Goal: Task Accomplishment & Management: Complete application form

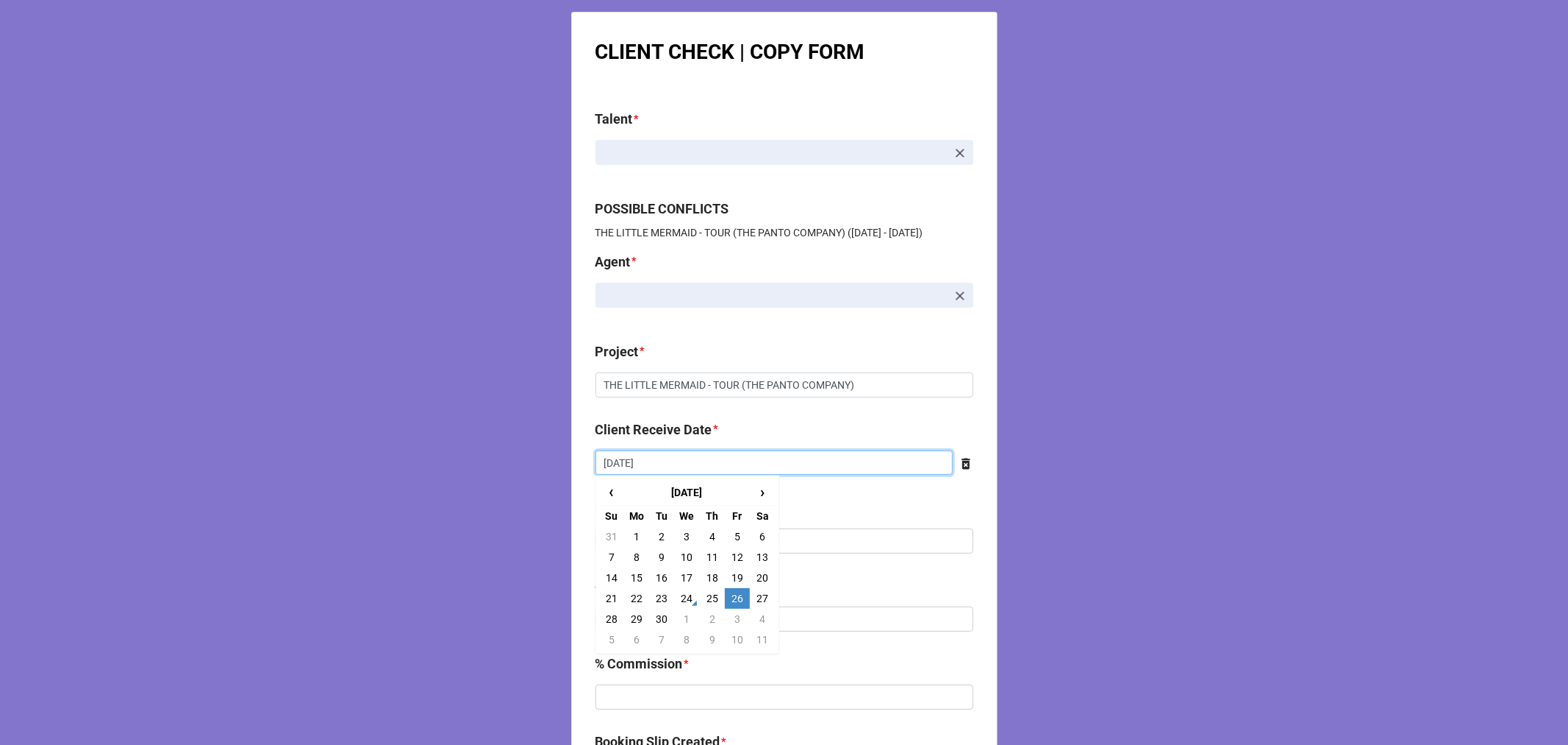
click at [702, 465] on input "9/26/2025" at bounding box center [774, 463] width 357 height 25
click at [633, 555] on td "8" at bounding box center [637, 556] width 25 height 20
type input "9/8/2025"
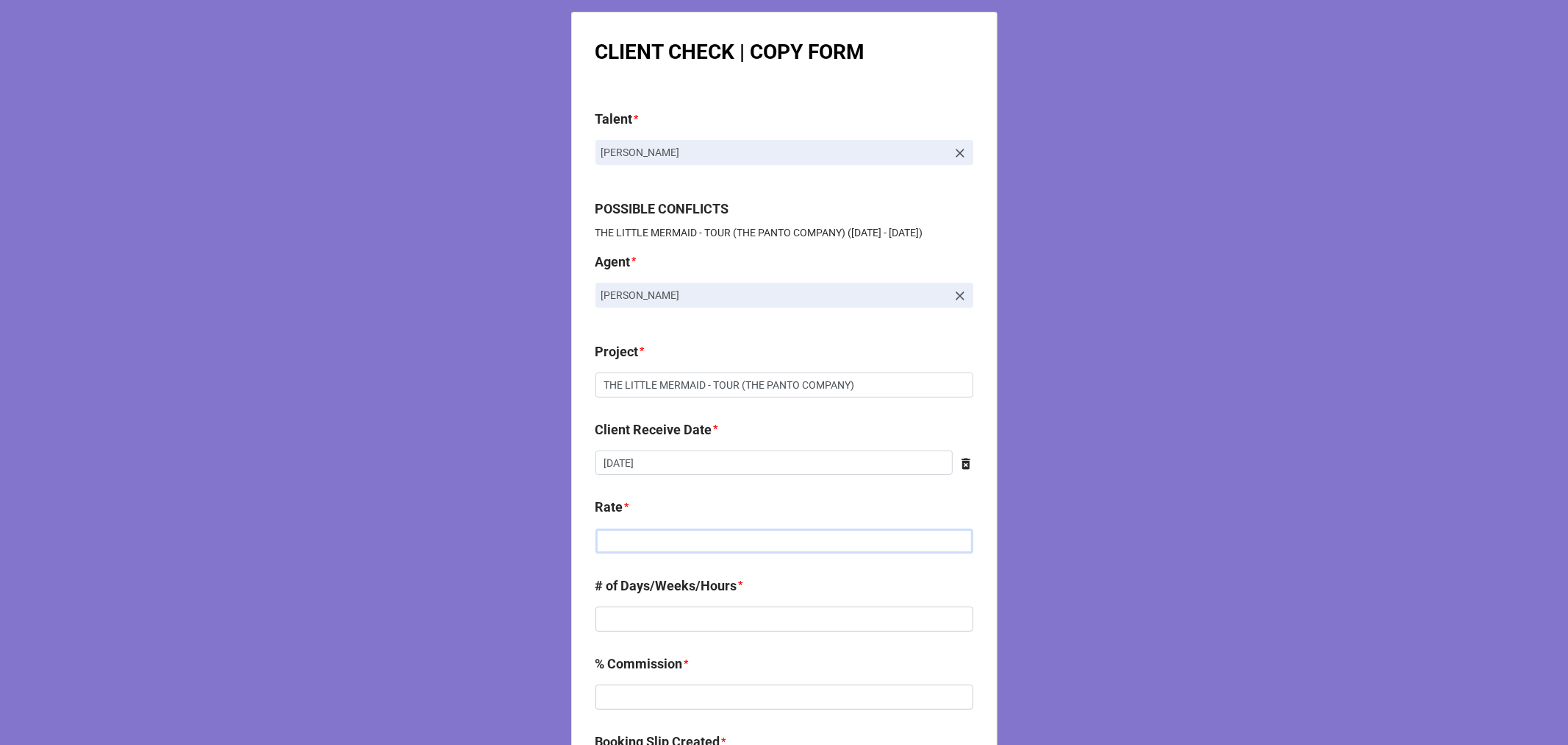
click at [636, 552] on input "text" at bounding box center [784, 540] width 378 height 25
type input "$300.00"
type input "1"
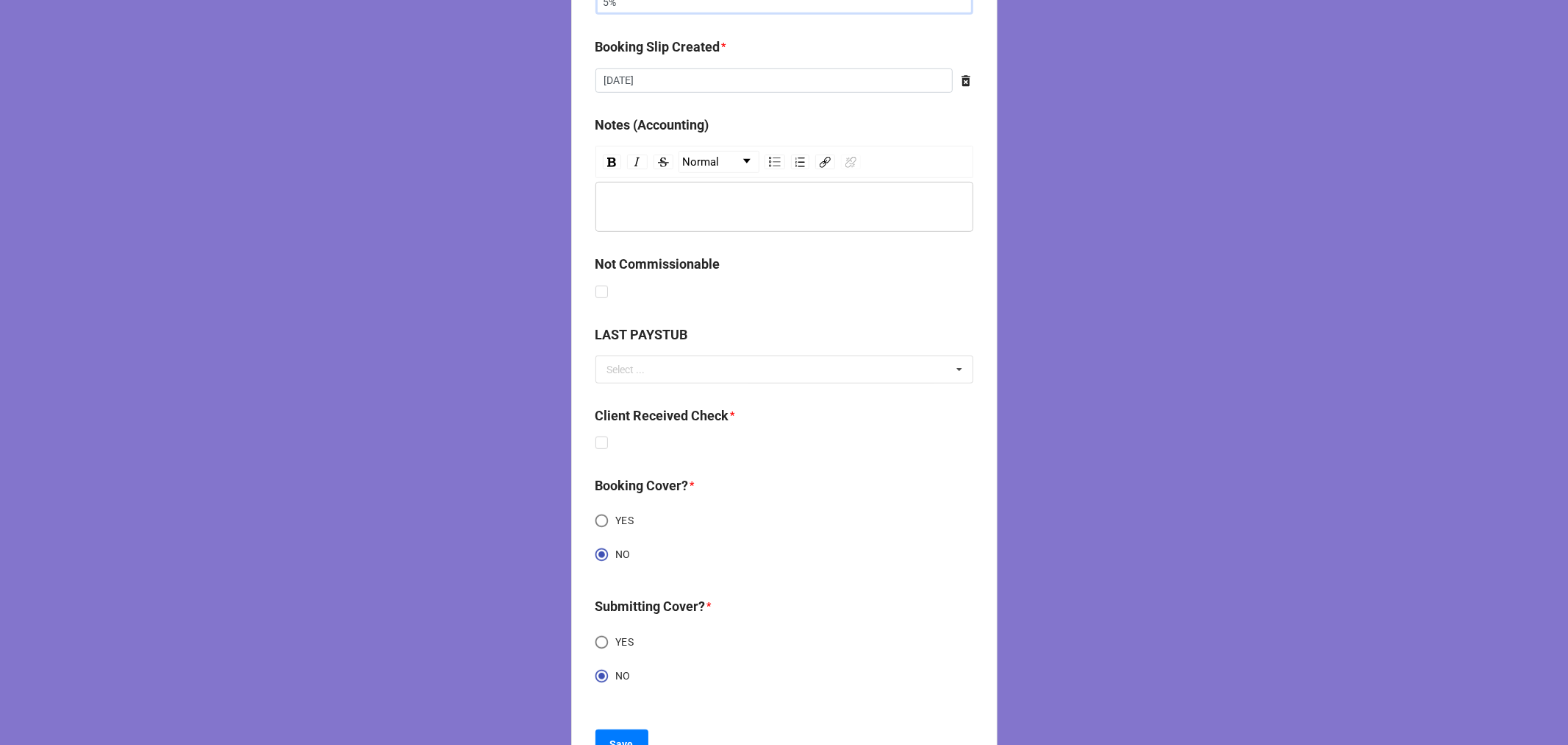
scroll to position [735, 0]
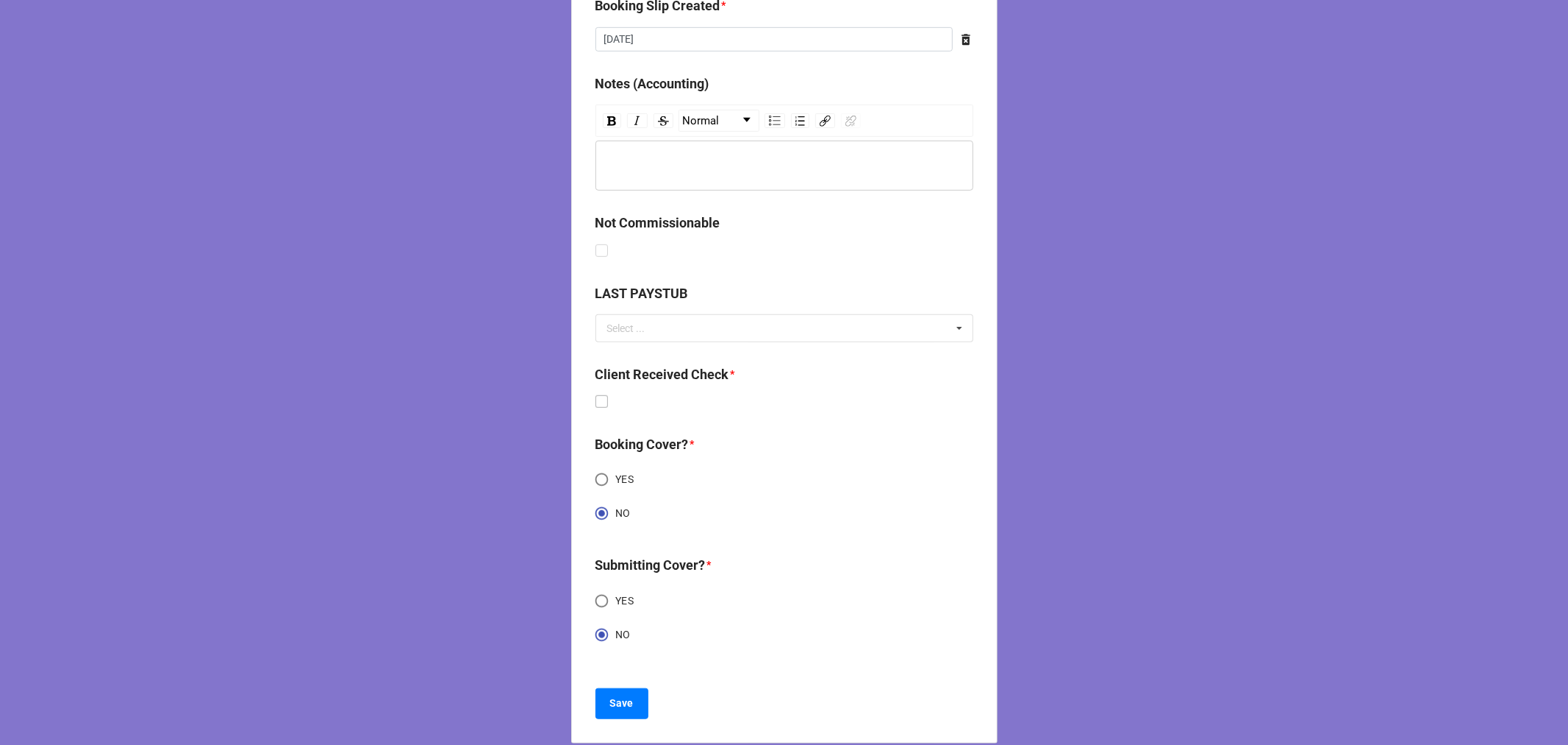
type input "5%"
click at [602, 395] on label at bounding box center [602, 395] width 13 height 0
checkbox input "true"
click at [613, 707] on b "Save" at bounding box center [622, 703] width 23 height 16
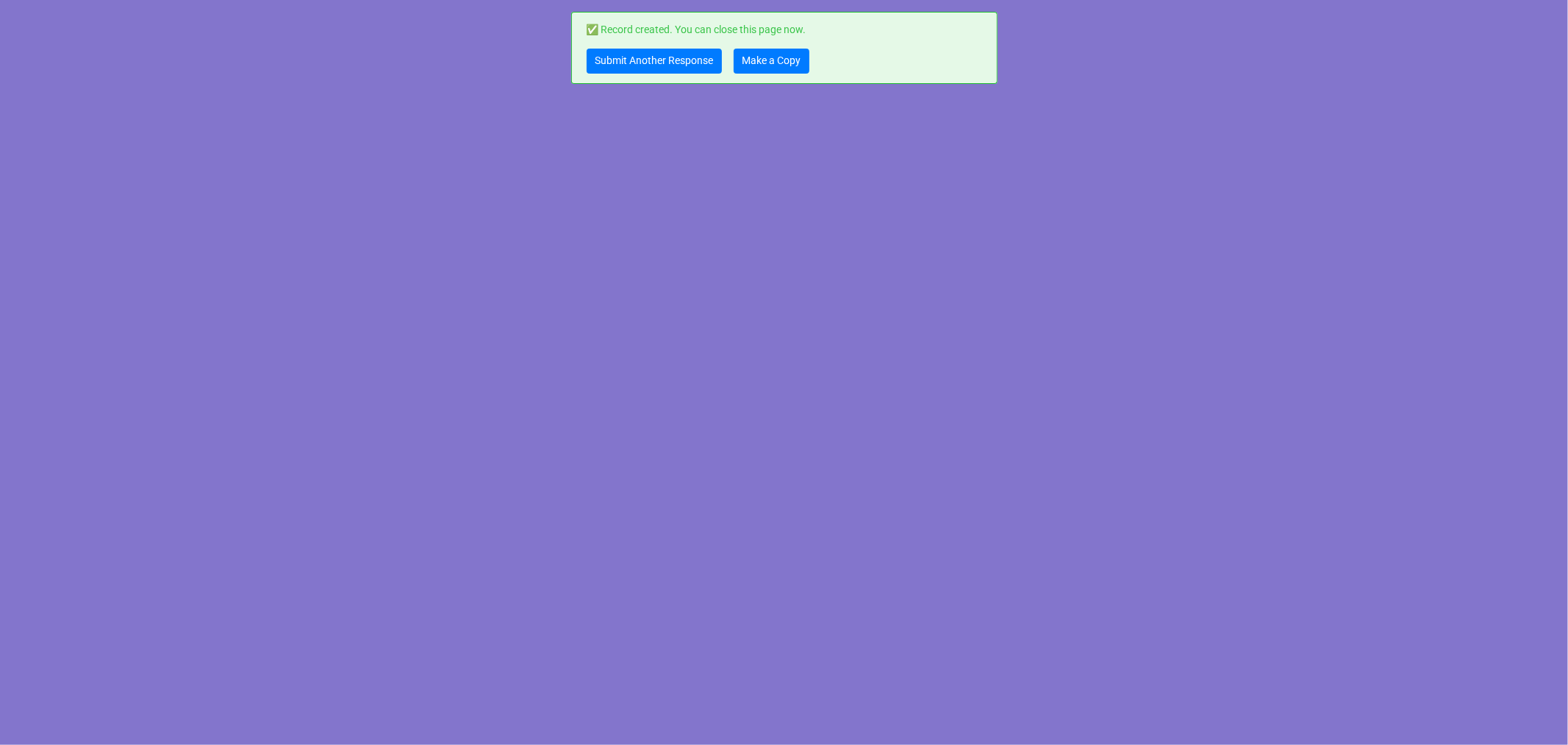
scroll to position [0, 0]
click at [778, 70] on link "Make a Copy" at bounding box center [772, 61] width 76 height 25
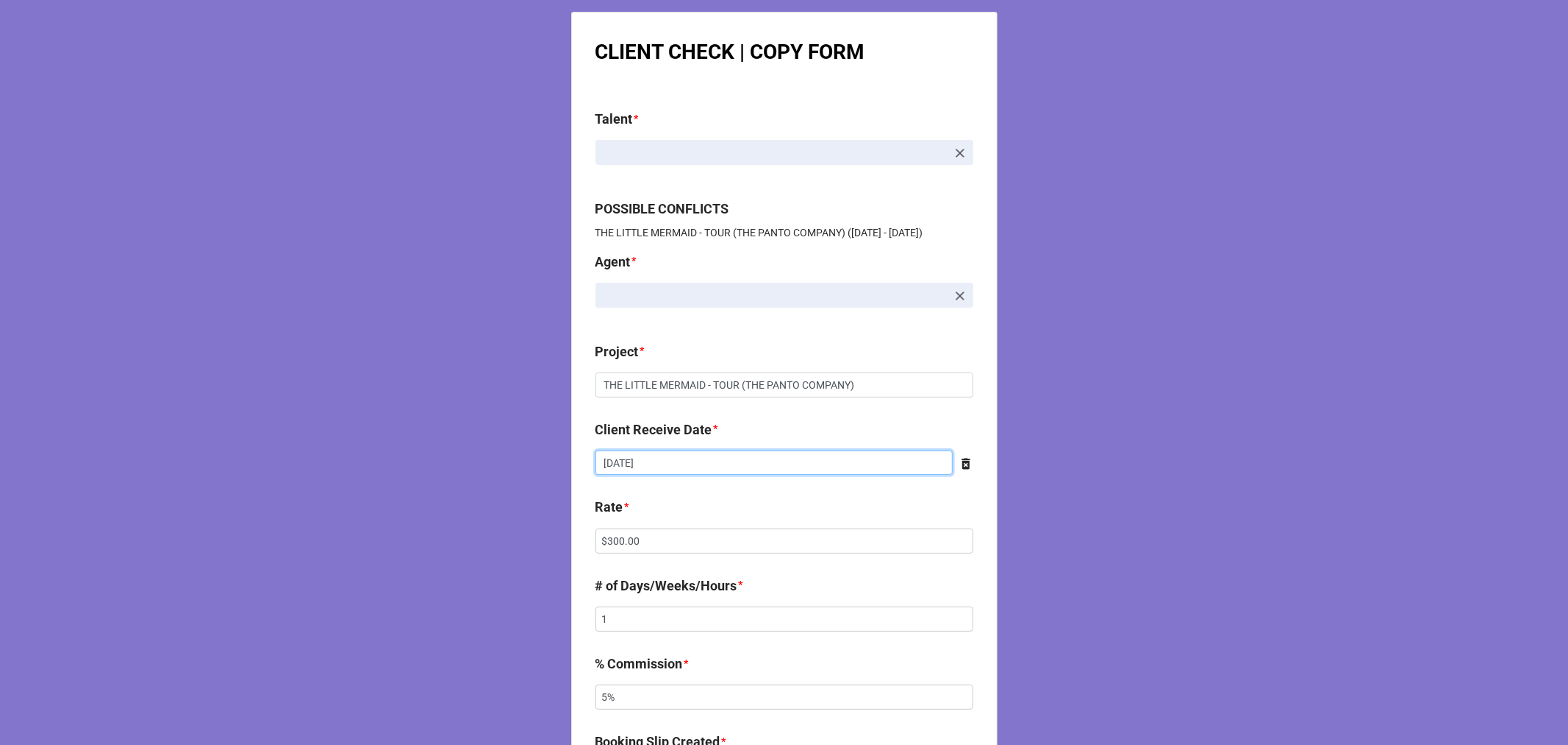
click at [669, 459] on input "9/8/2025" at bounding box center [774, 463] width 357 height 25
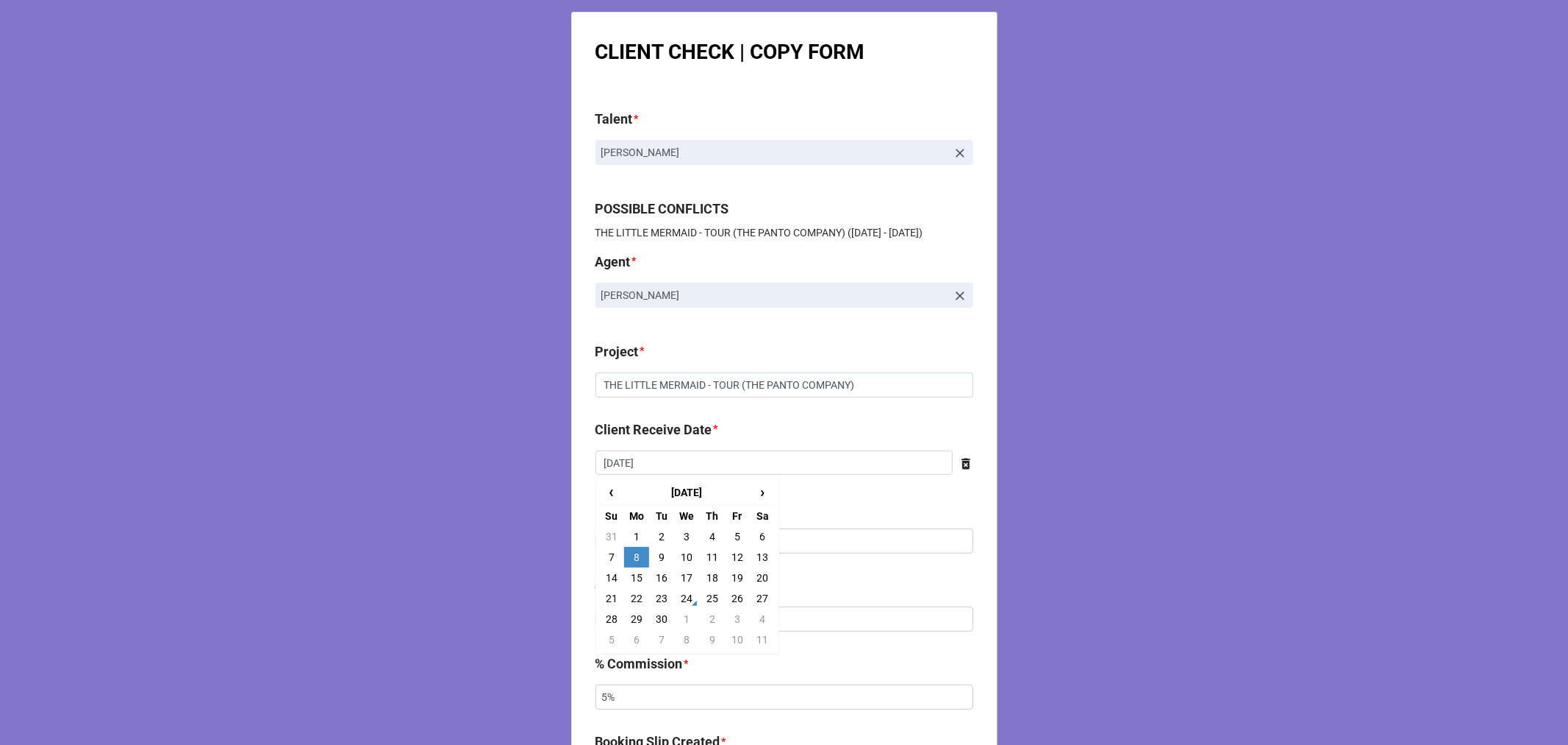
drag, startPoint x: 734, startPoint y: 556, endPoint x: 711, endPoint y: 557, distance: 23.0
click at [733, 556] on td "12" at bounding box center [738, 556] width 25 height 20
type input "9/12/2025"
click at [618, 534] on input "$300.00" at bounding box center [784, 540] width 378 height 25
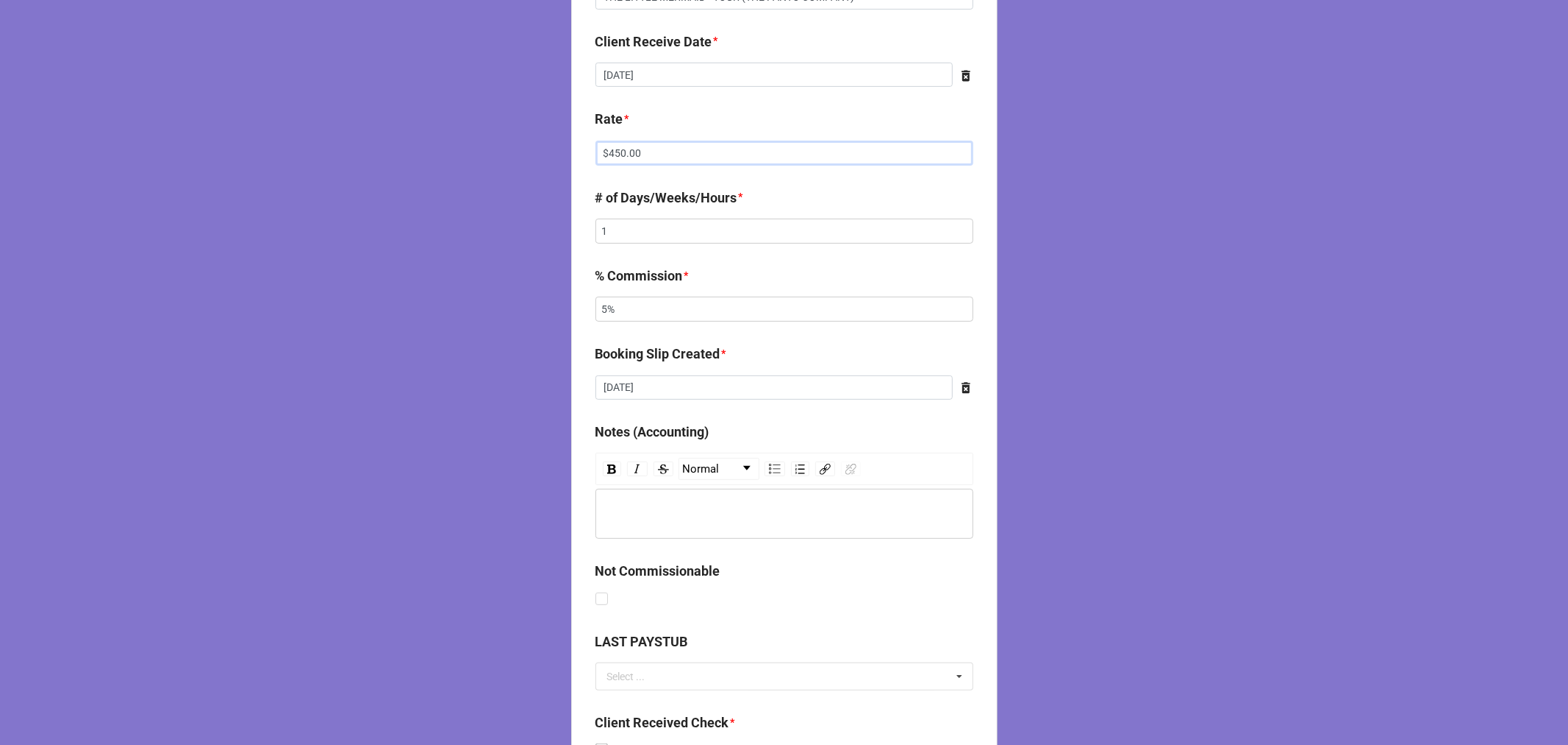
scroll to position [756, 0]
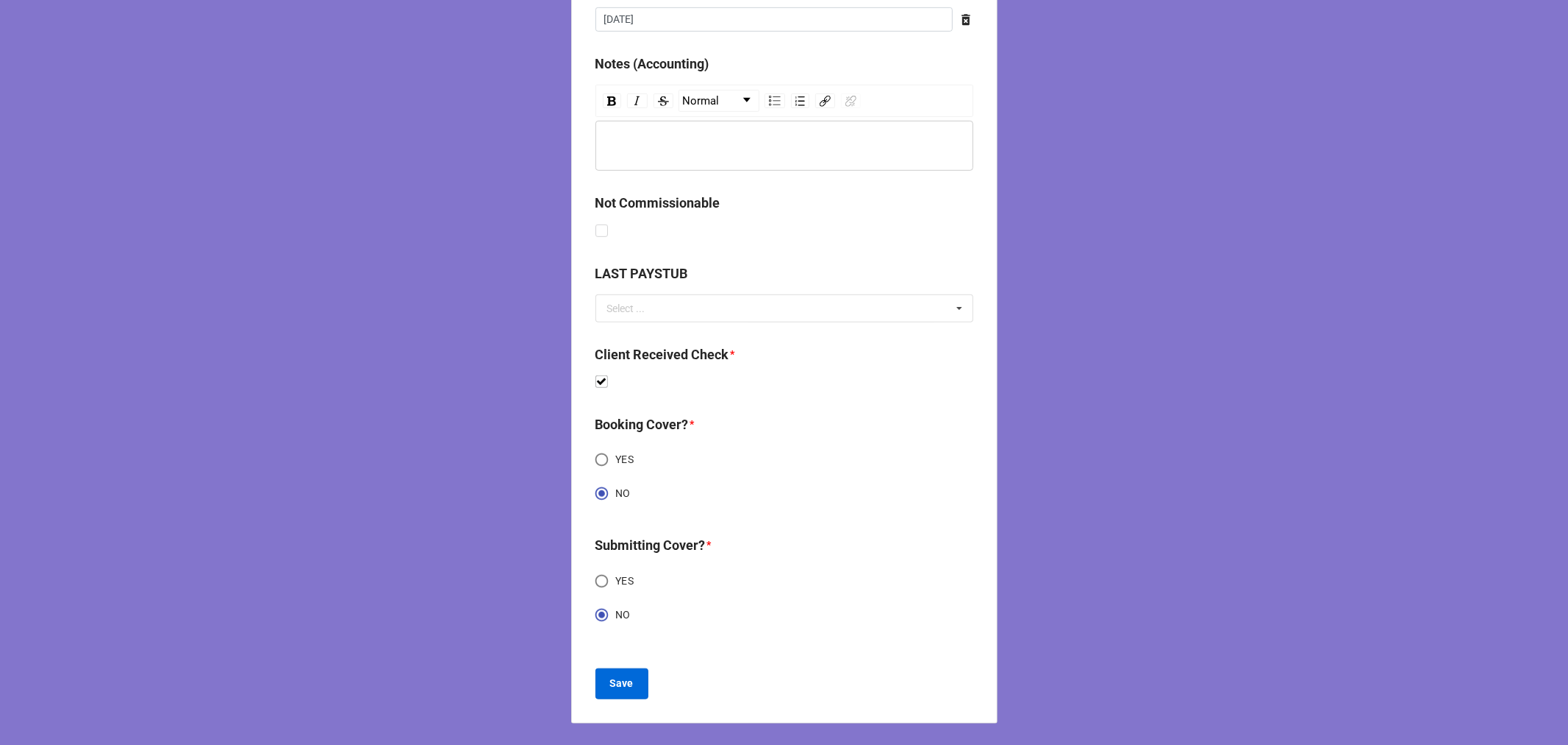
type input "$450.00"
click at [631, 689] on button "Save" at bounding box center [622, 684] width 53 height 31
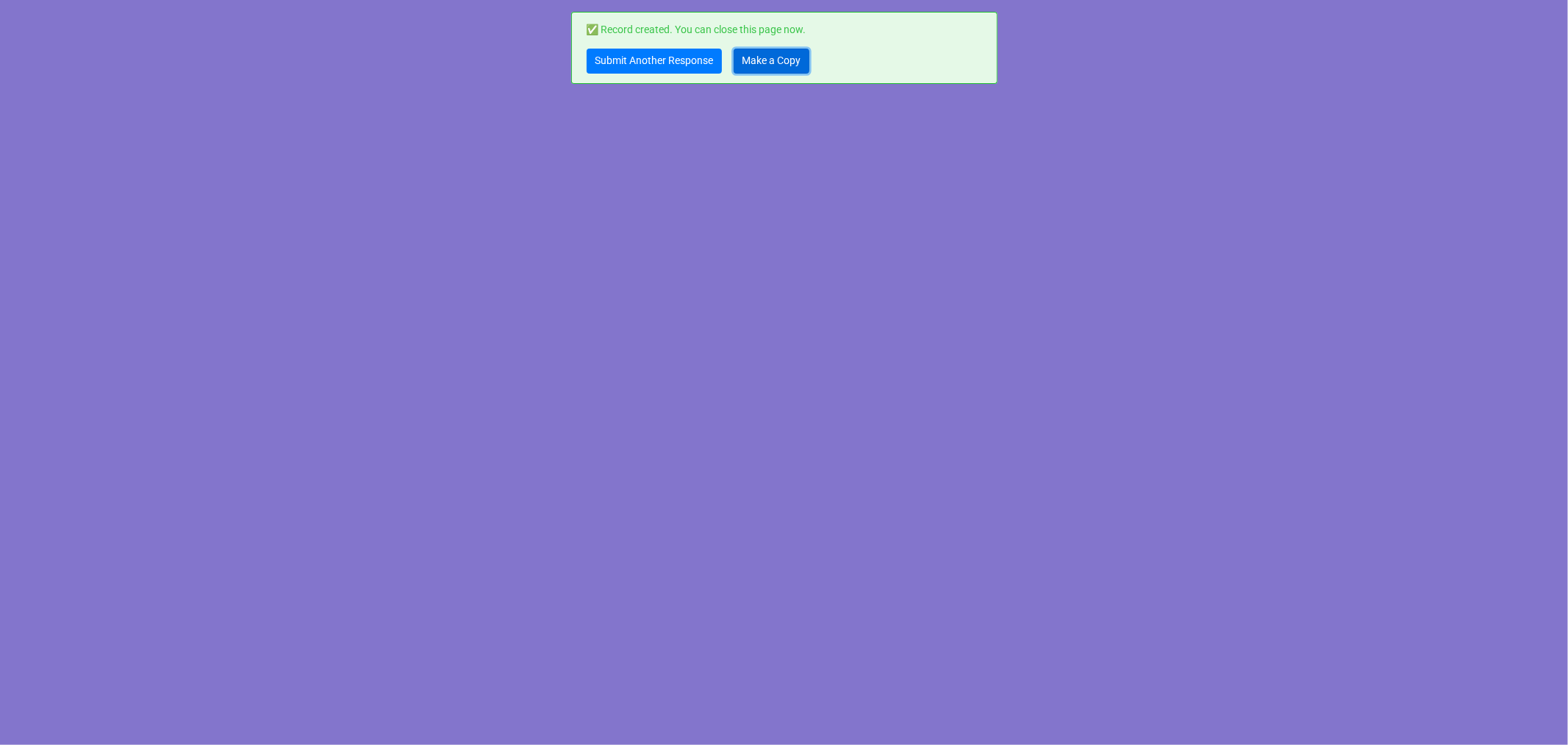
click at [781, 71] on link "Make a Copy" at bounding box center [772, 61] width 76 height 25
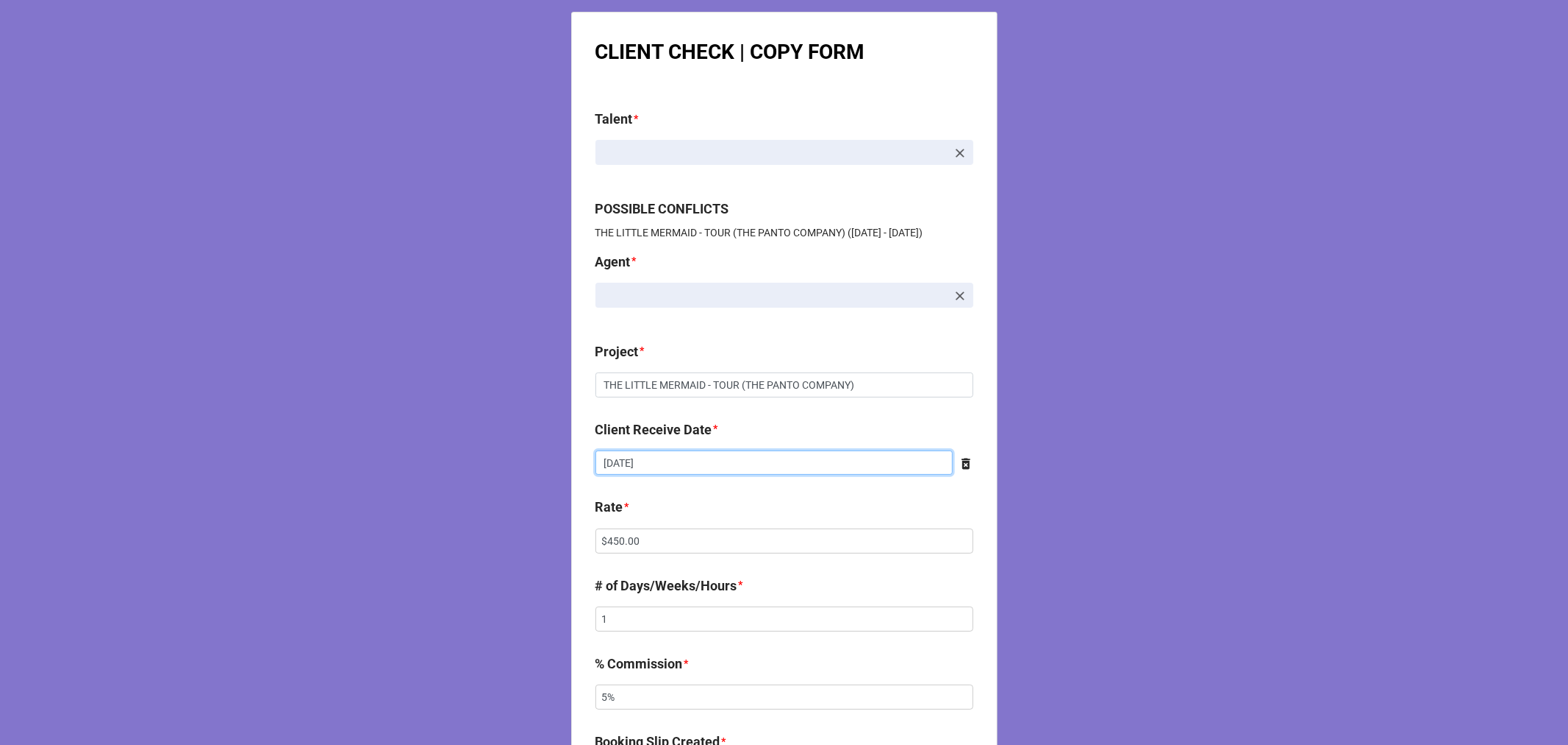
click at [742, 457] on input "9/12/2025" at bounding box center [774, 463] width 357 height 25
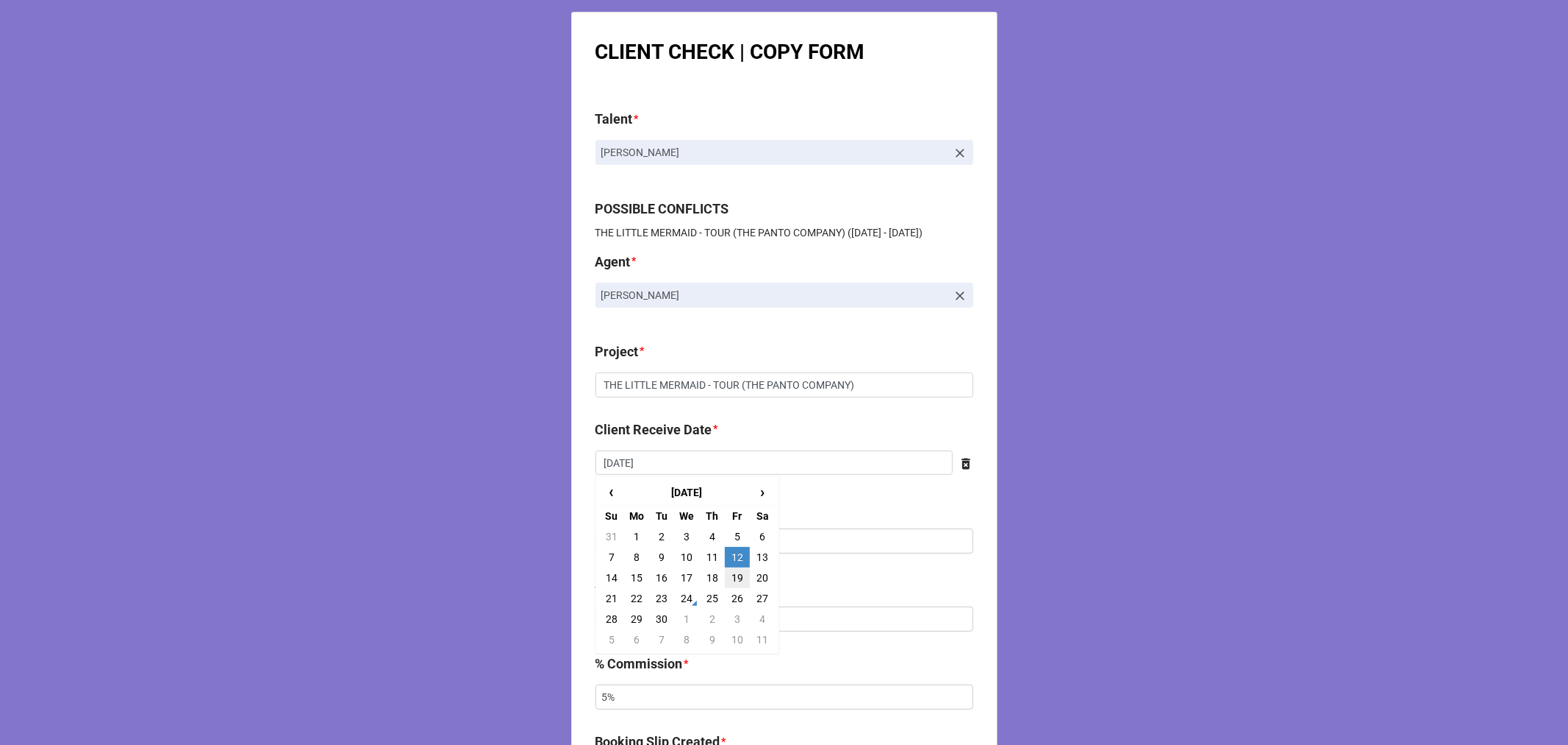
click at [726, 577] on td "19" at bounding box center [738, 577] width 25 height 20
type input "9/19/2025"
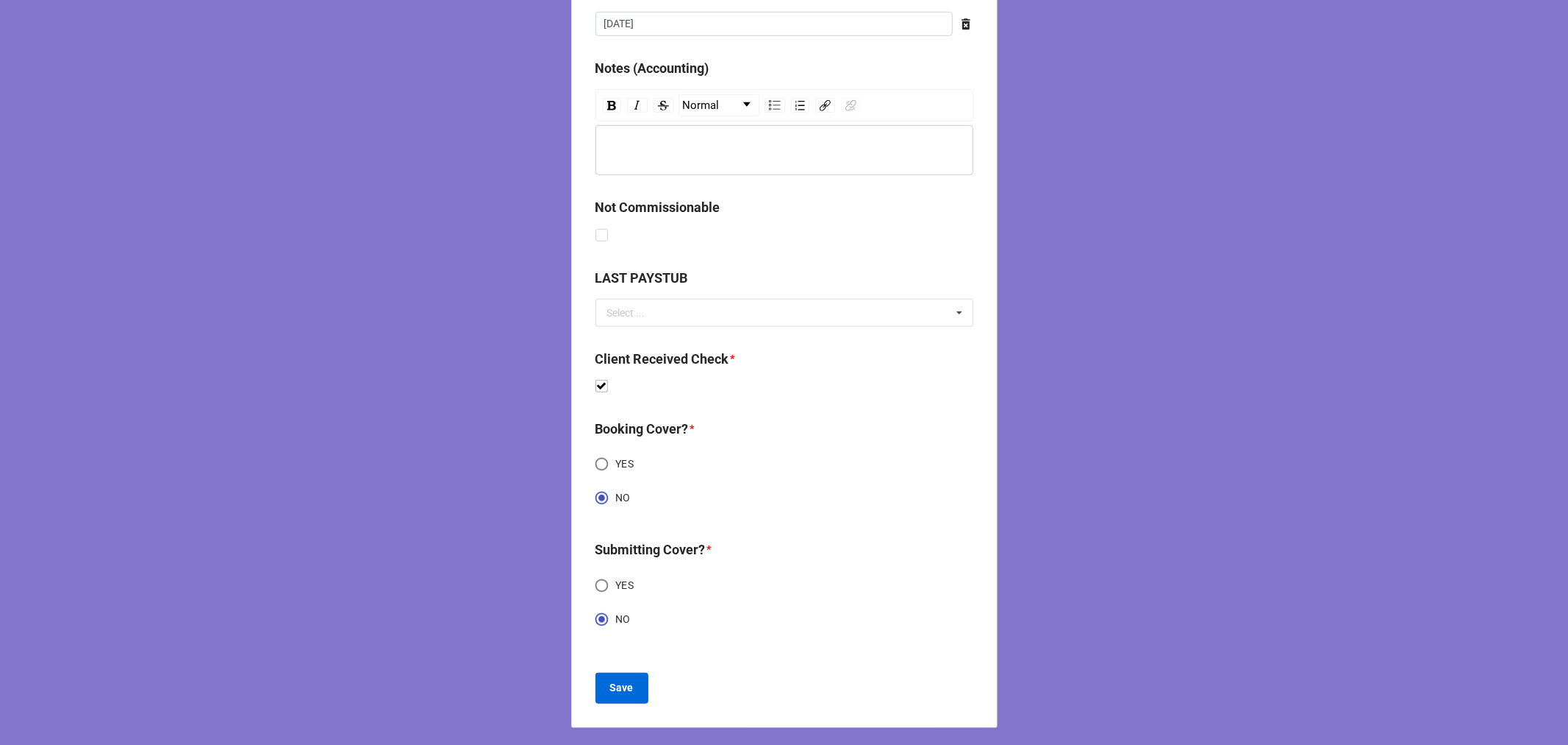
scroll to position [756, 0]
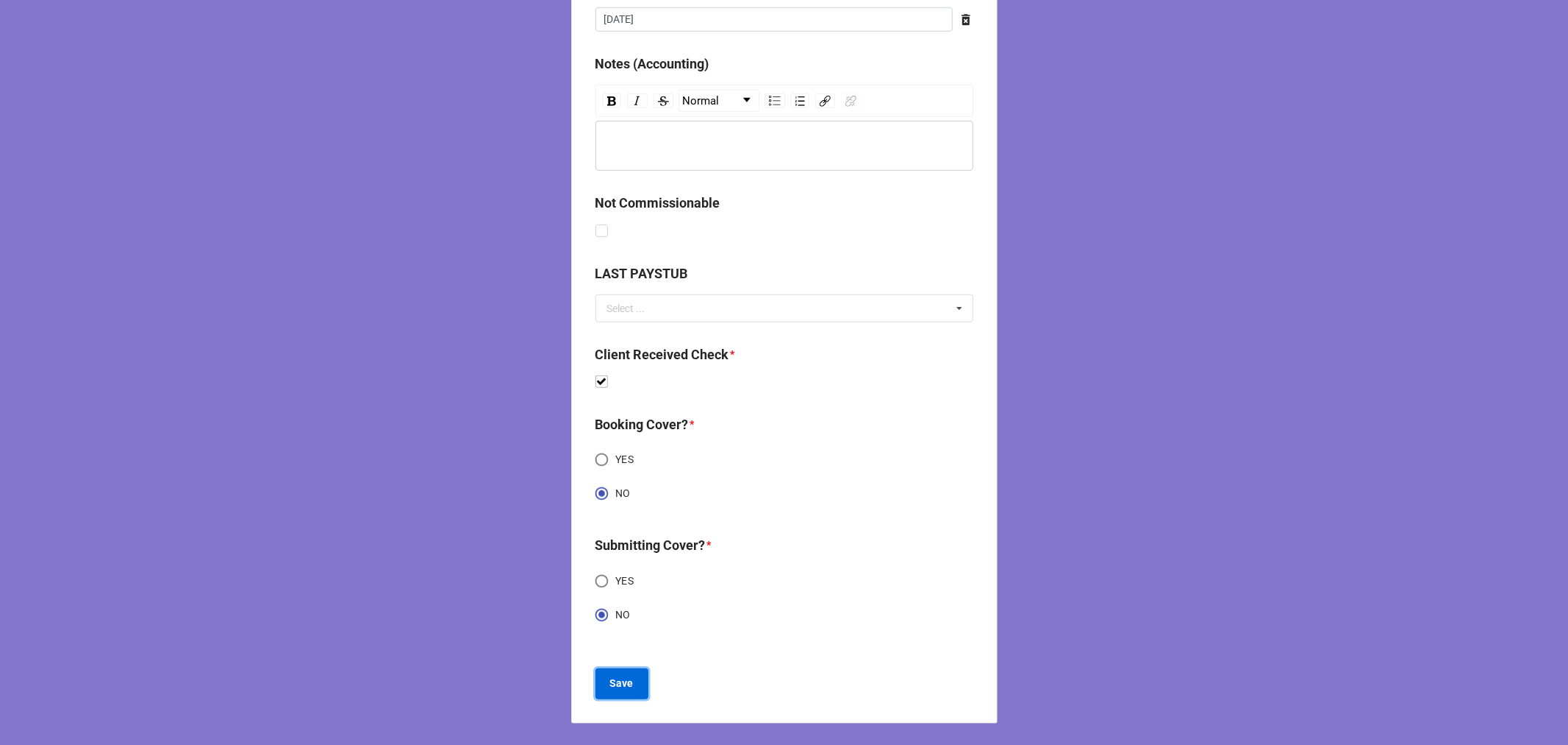
click at [611, 685] on b "Save" at bounding box center [622, 684] width 23 height 16
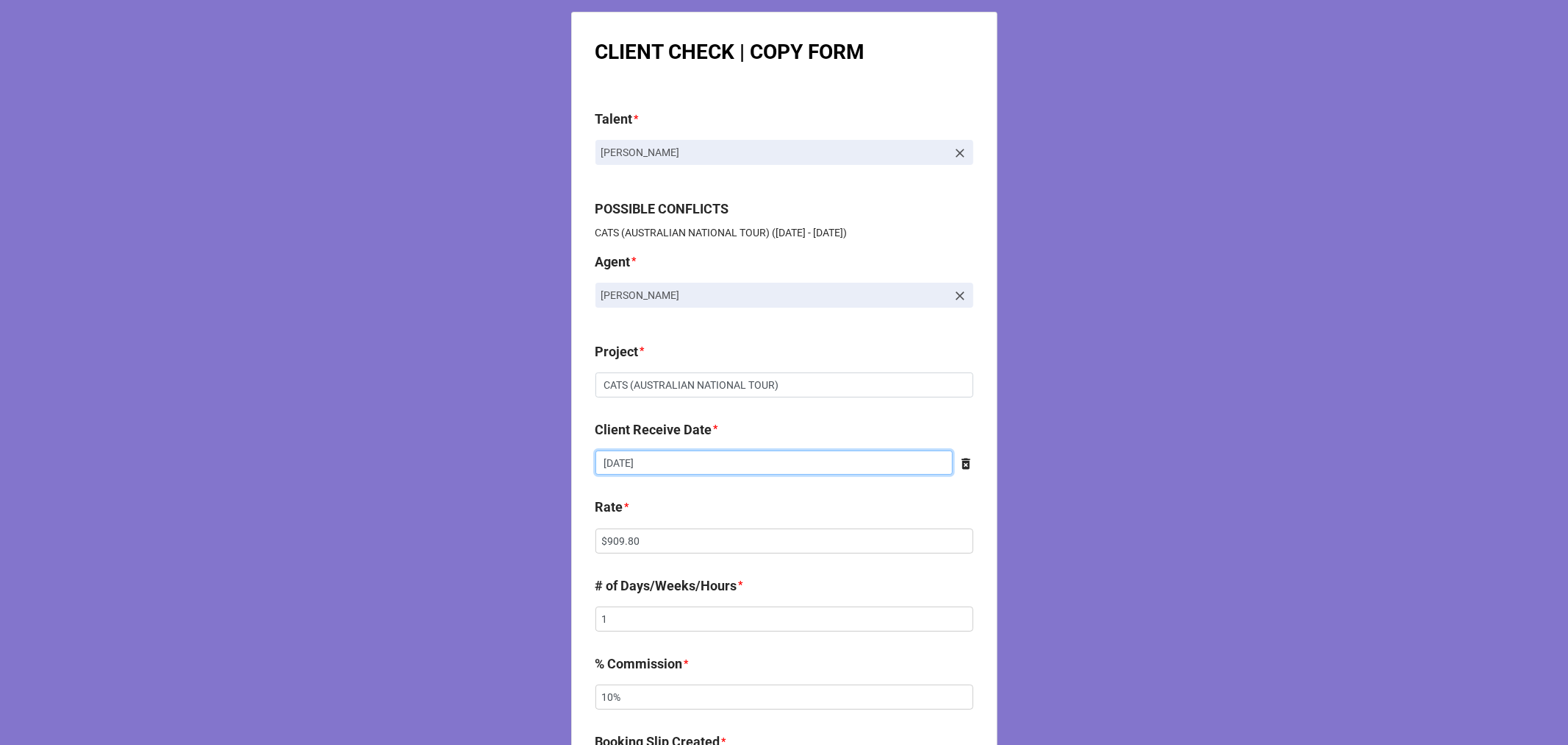
click at [701, 454] on input "[DATE]" at bounding box center [774, 463] width 357 height 25
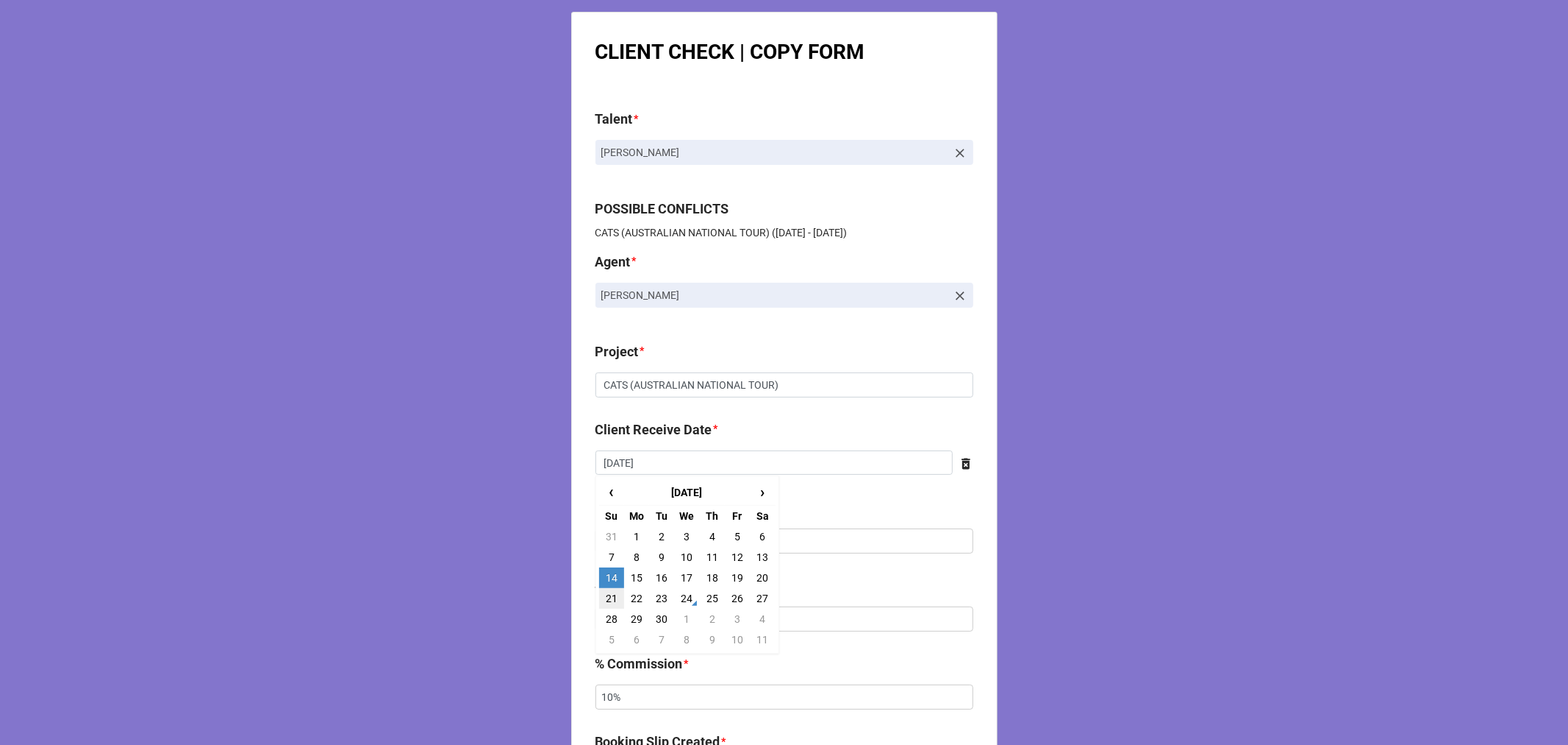
drag, startPoint x: 607, startPoint y: 600, endPoint x: 637, endPoint y: 583, distance: 34.5
click at [606, 600] on td "21" at bounding box center [612, 598] width 25 height 20
type input "[DATE]"
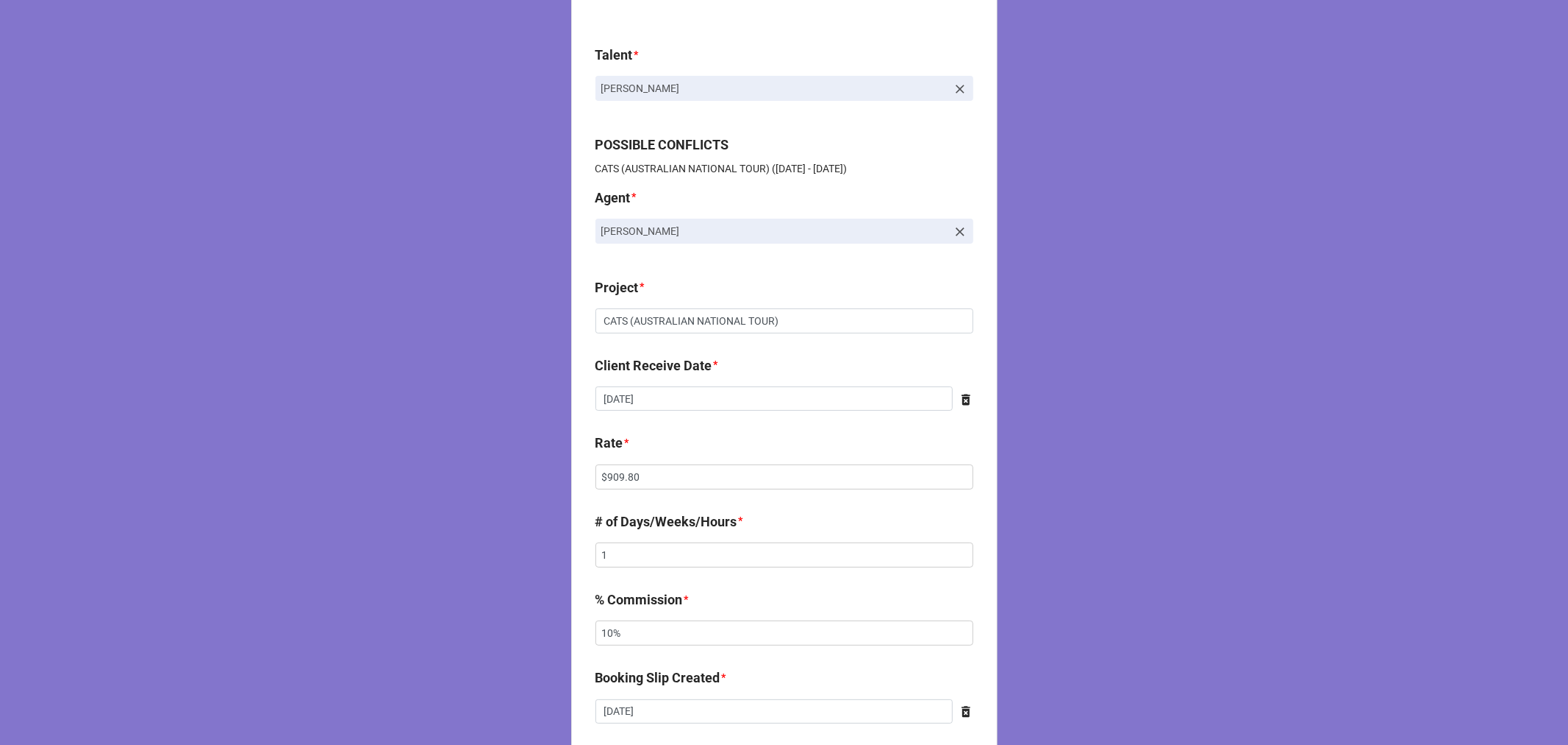
scroll to position [164, 0]
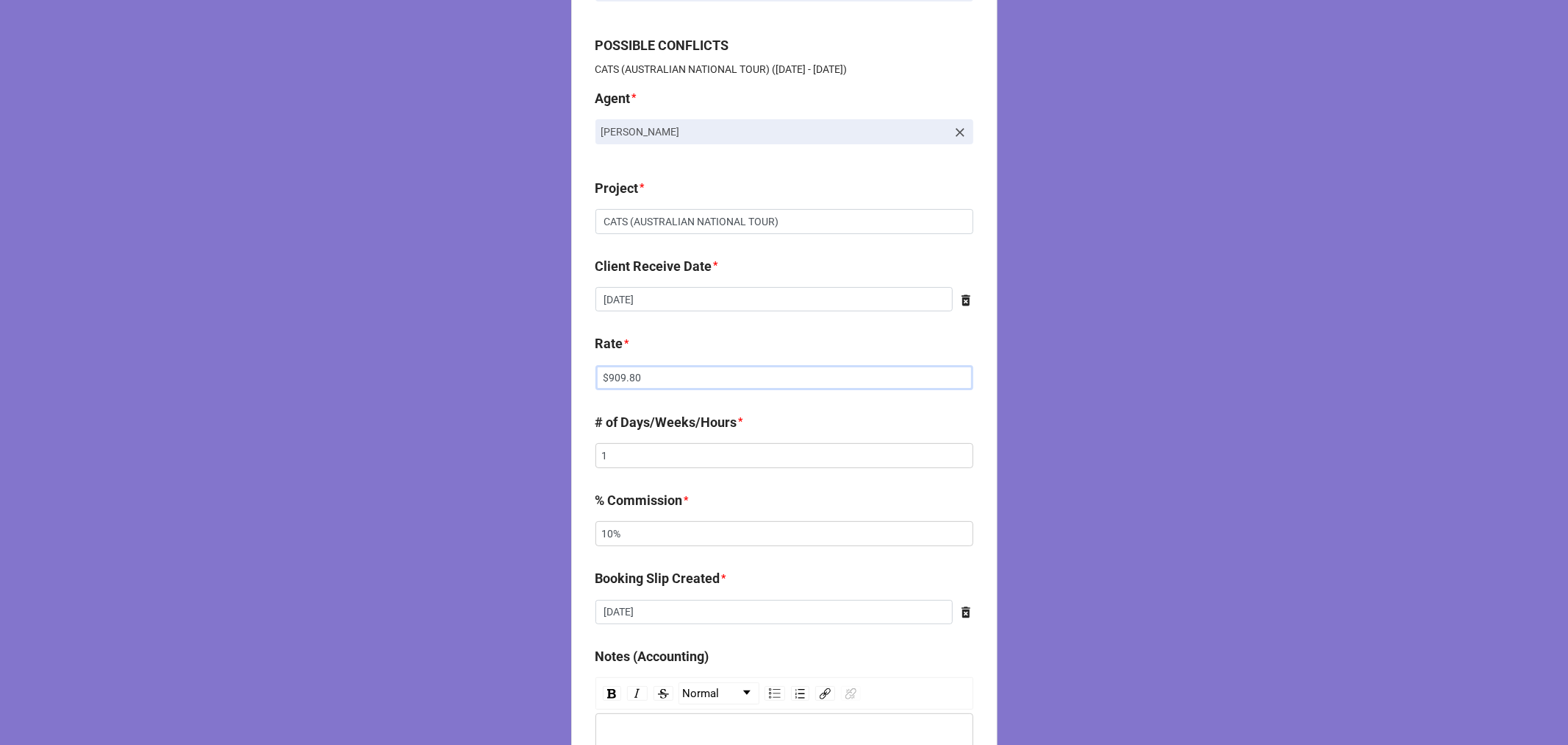
click at [516, 377] on div "CLIENT CHECK | COPY FORM Talent * [PERSON_NAME] POSSIBLE CONFLICTS CATS (AUSTRA…" at bounding box center [784, 587] width 1568 height 1503
paste input "596.99"
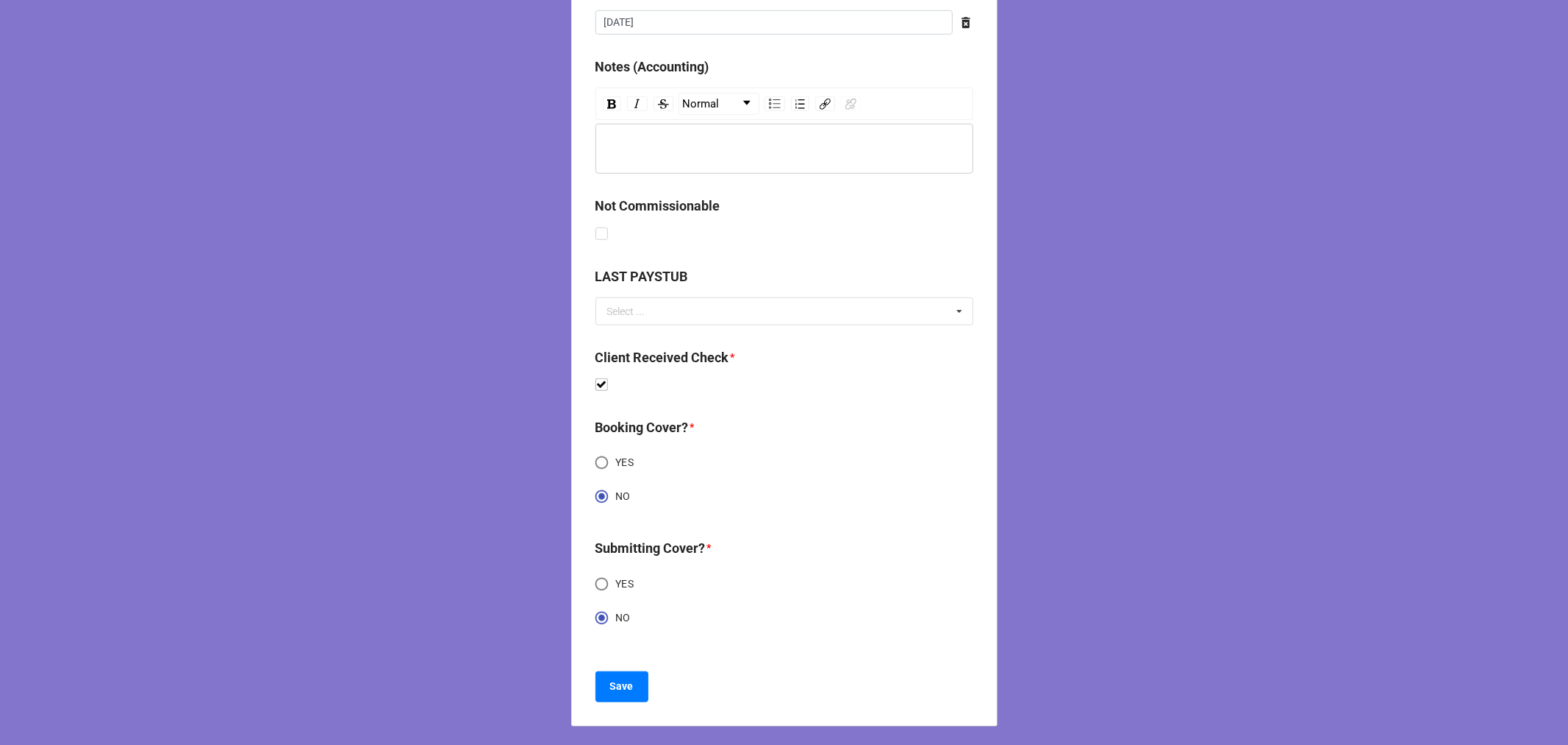
scroll to position [756, 0]
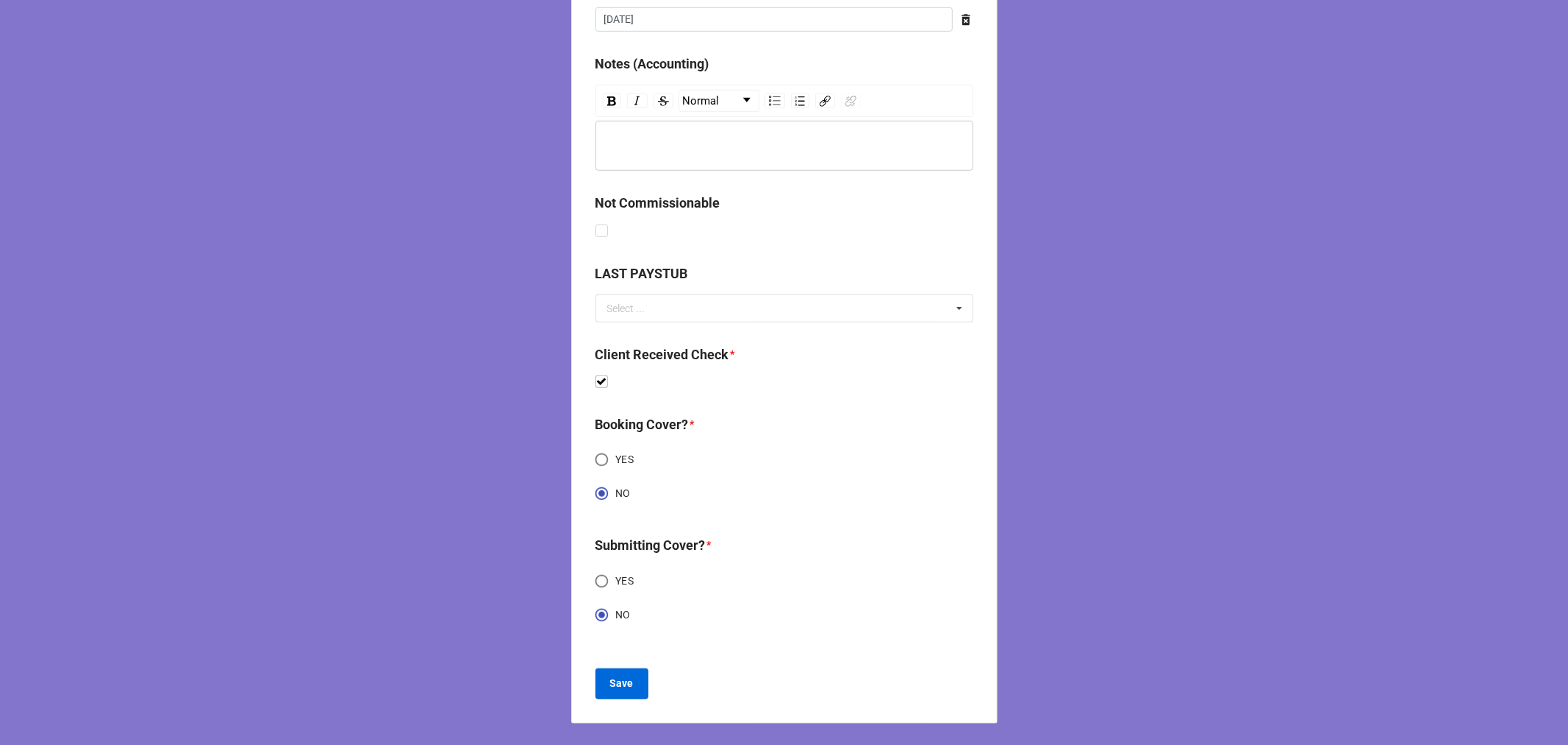
type input "$596.99"
click at [606, 685] on button "Save" at bounding box center [622, 684] width 53 height 31
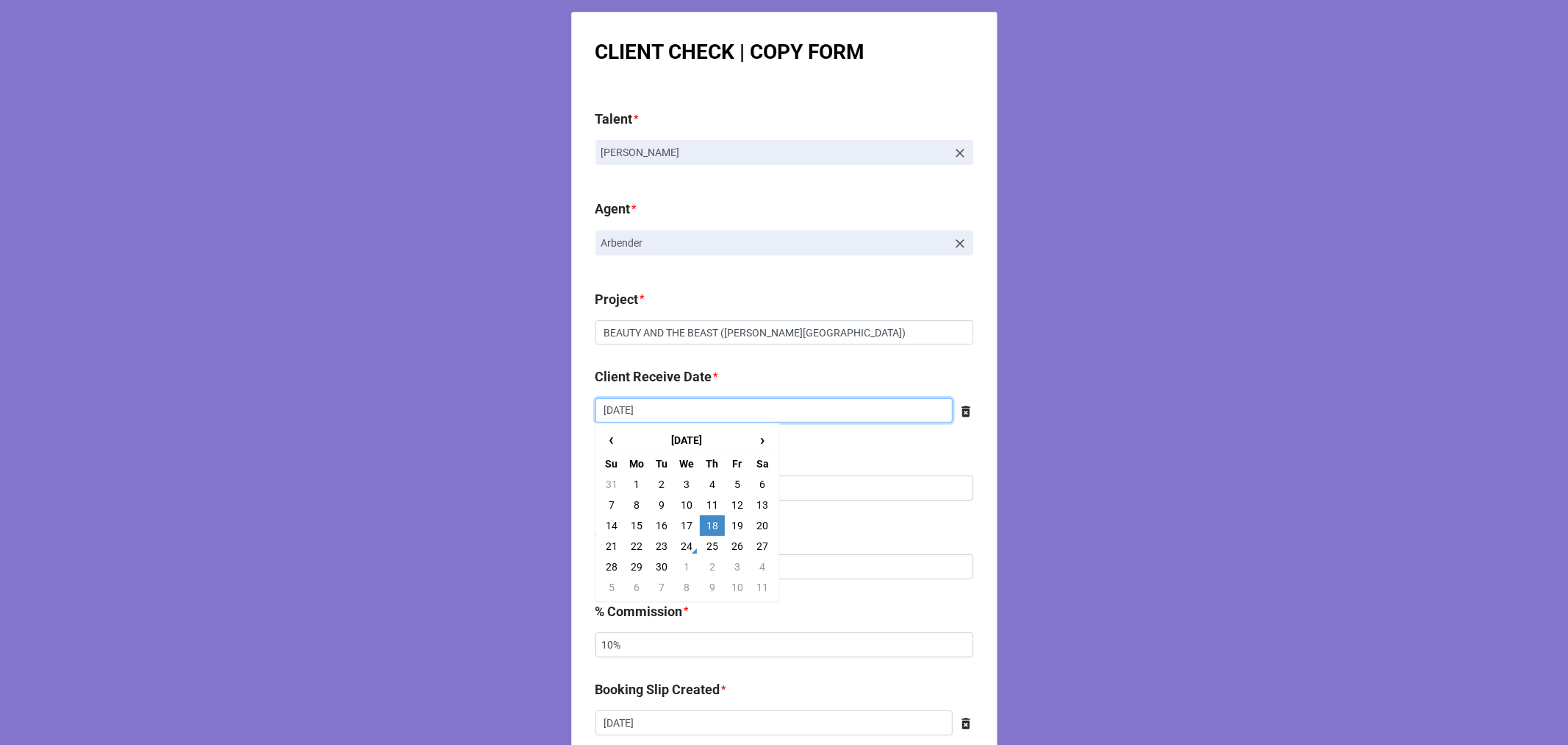
click at [673, 414] on input "[DATE]" at bounding box center [774, 411] width 357 height 25
click at [709, 540] on td "25" at bounding box center [712, 545] width 25 height 20
type input "9/25/2025"
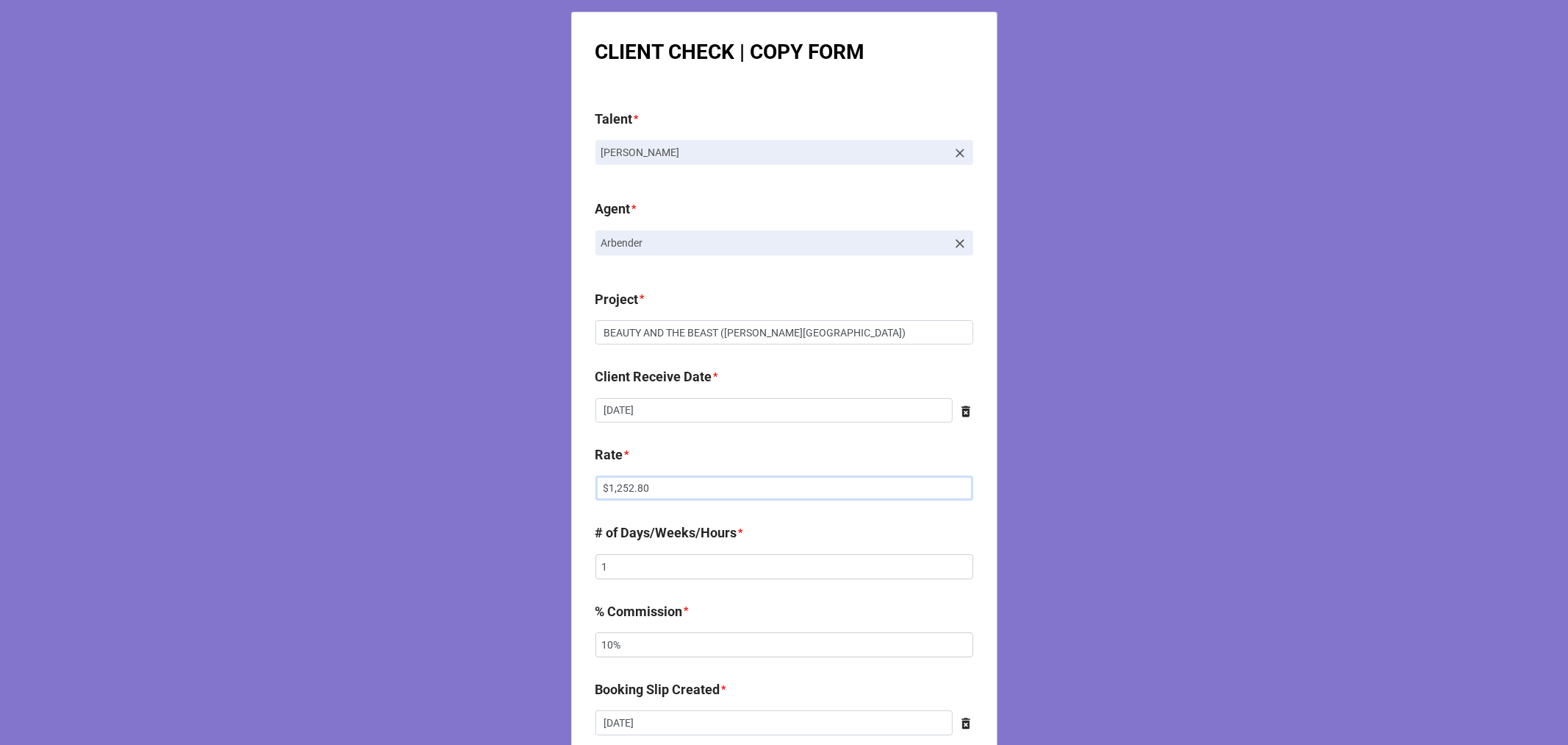
click at [630, 491] on input "$1,252.80" at bounding box center [784, 488] width 378 height 25
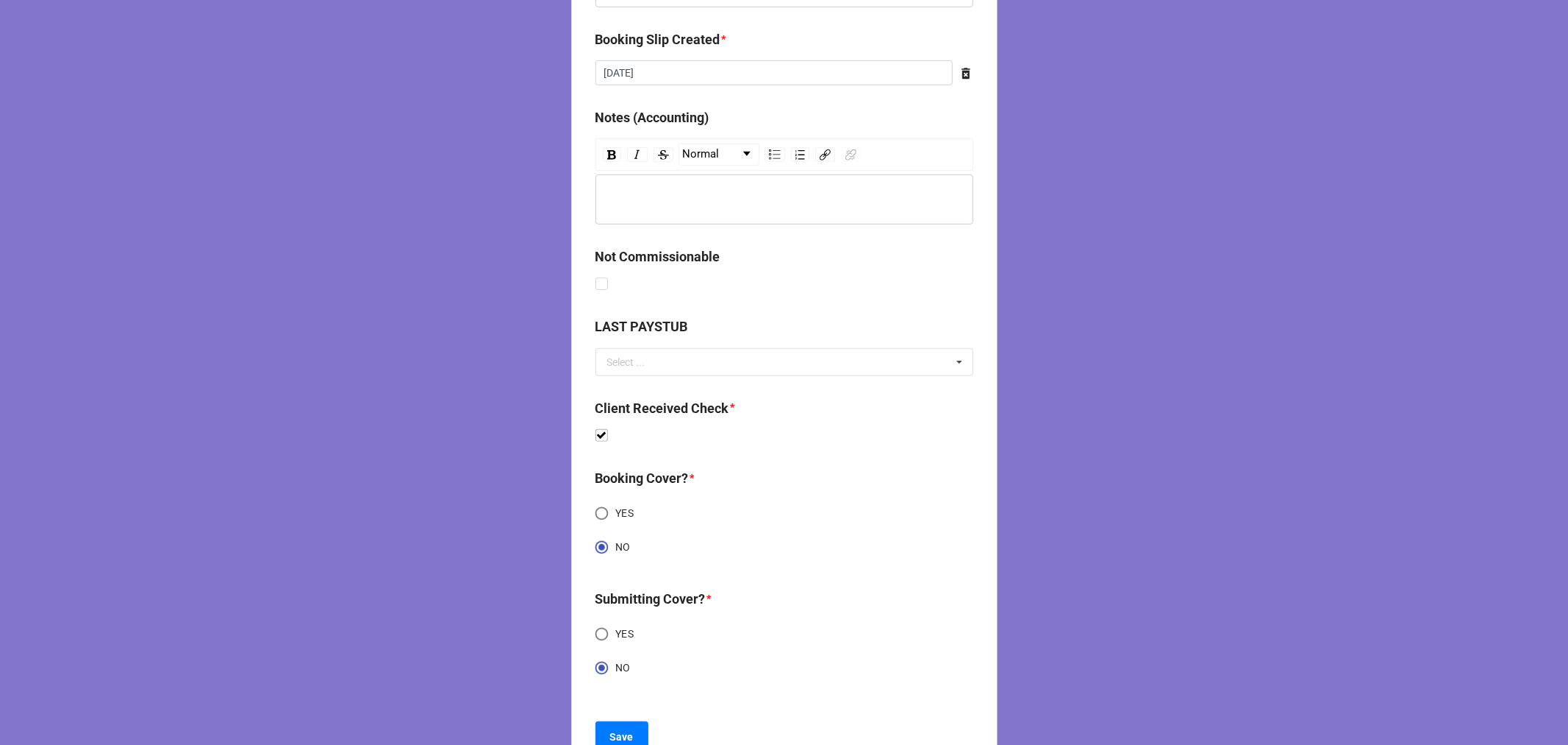
scroll to position [703, 0]
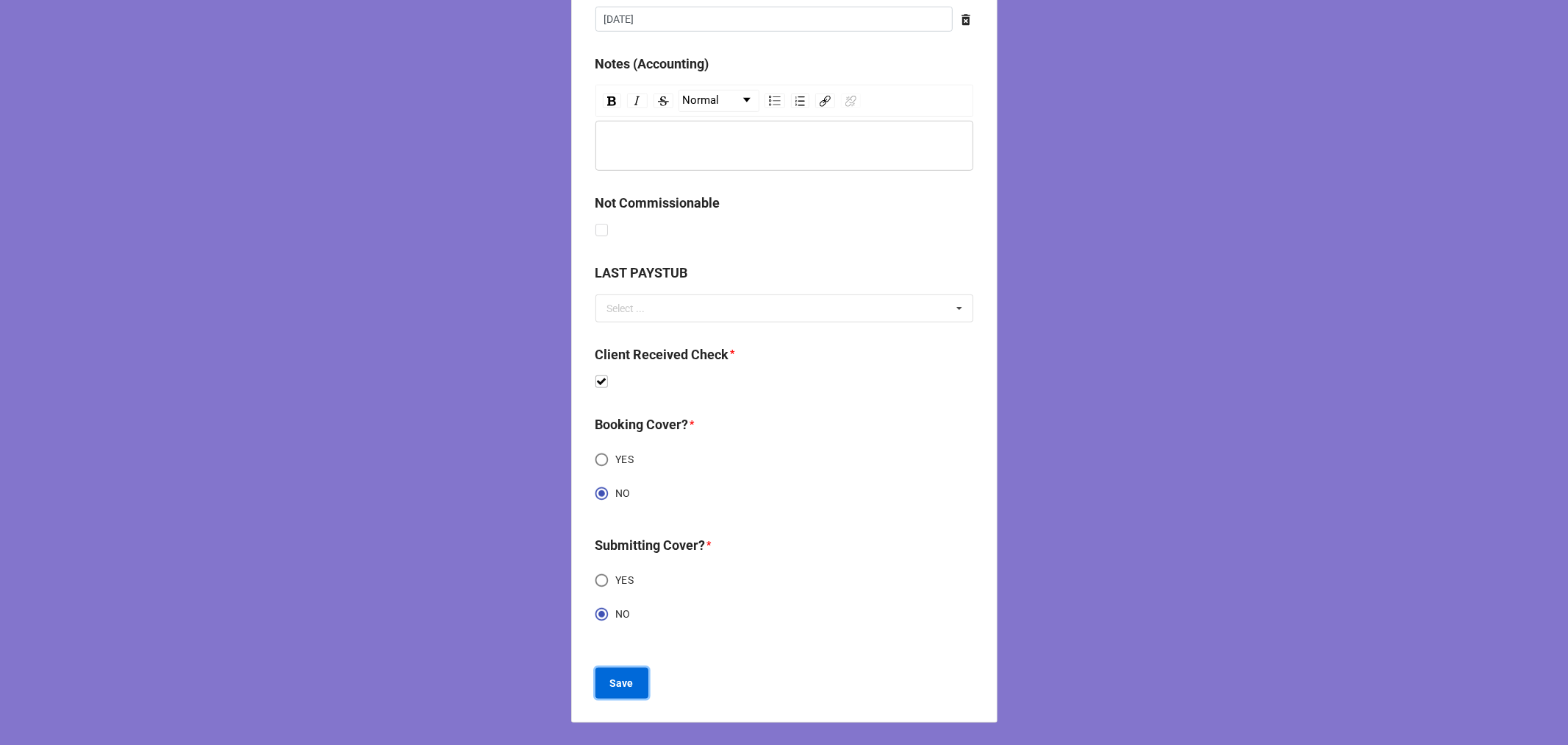
click at [612, 687] on b "Save" at bounding box center [622, 684] width 23 height 16
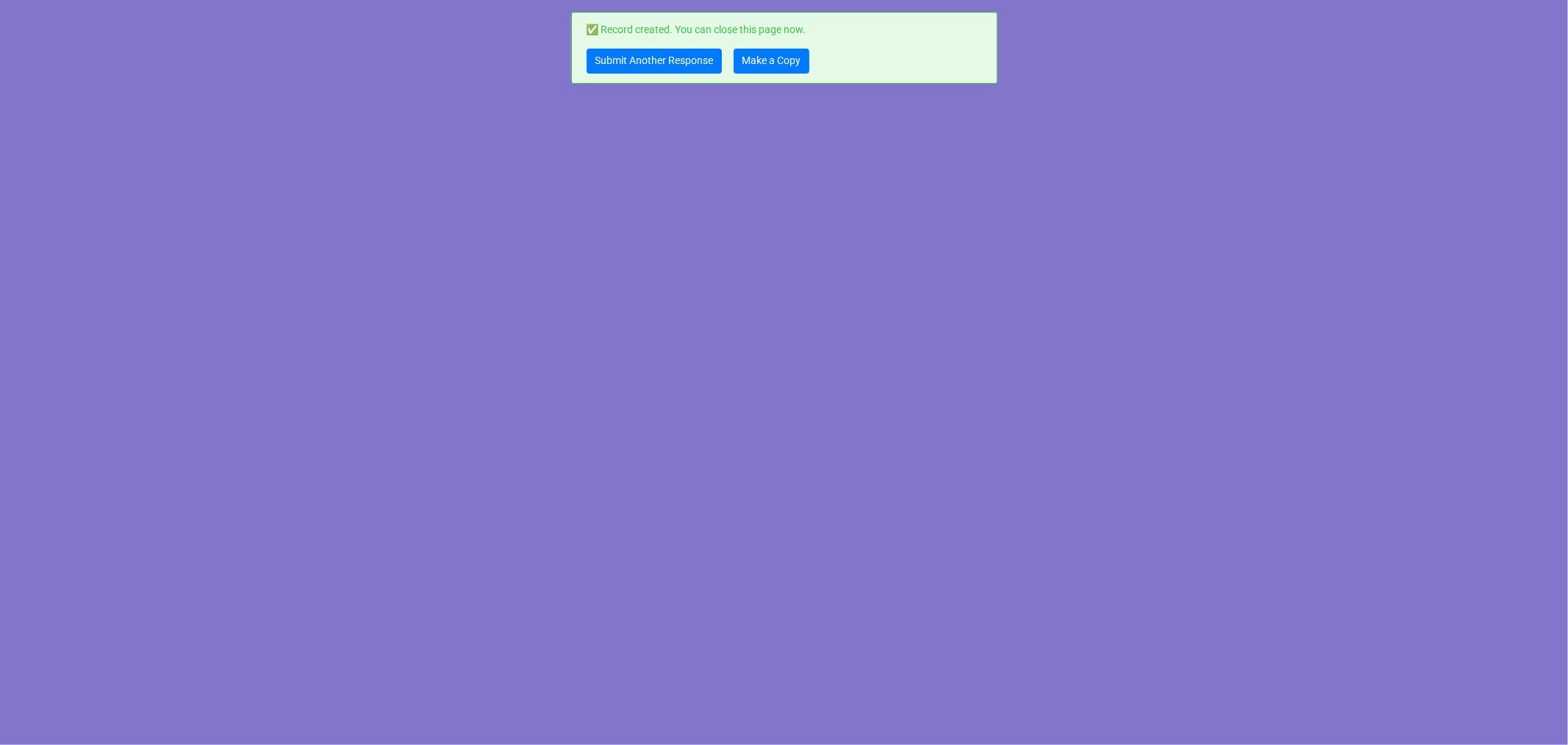
scroll to position [0, 0]
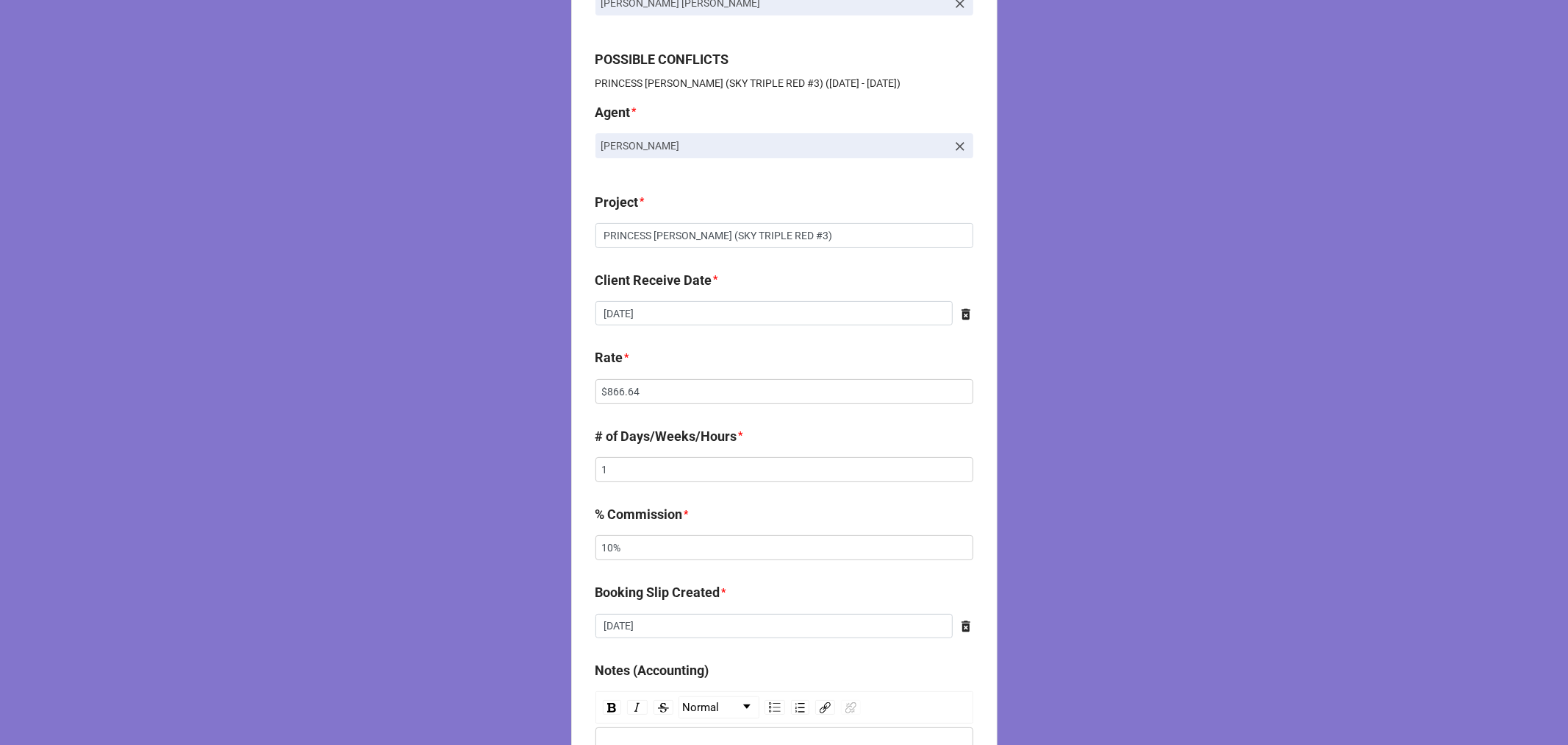
scroll to position [164, 0]
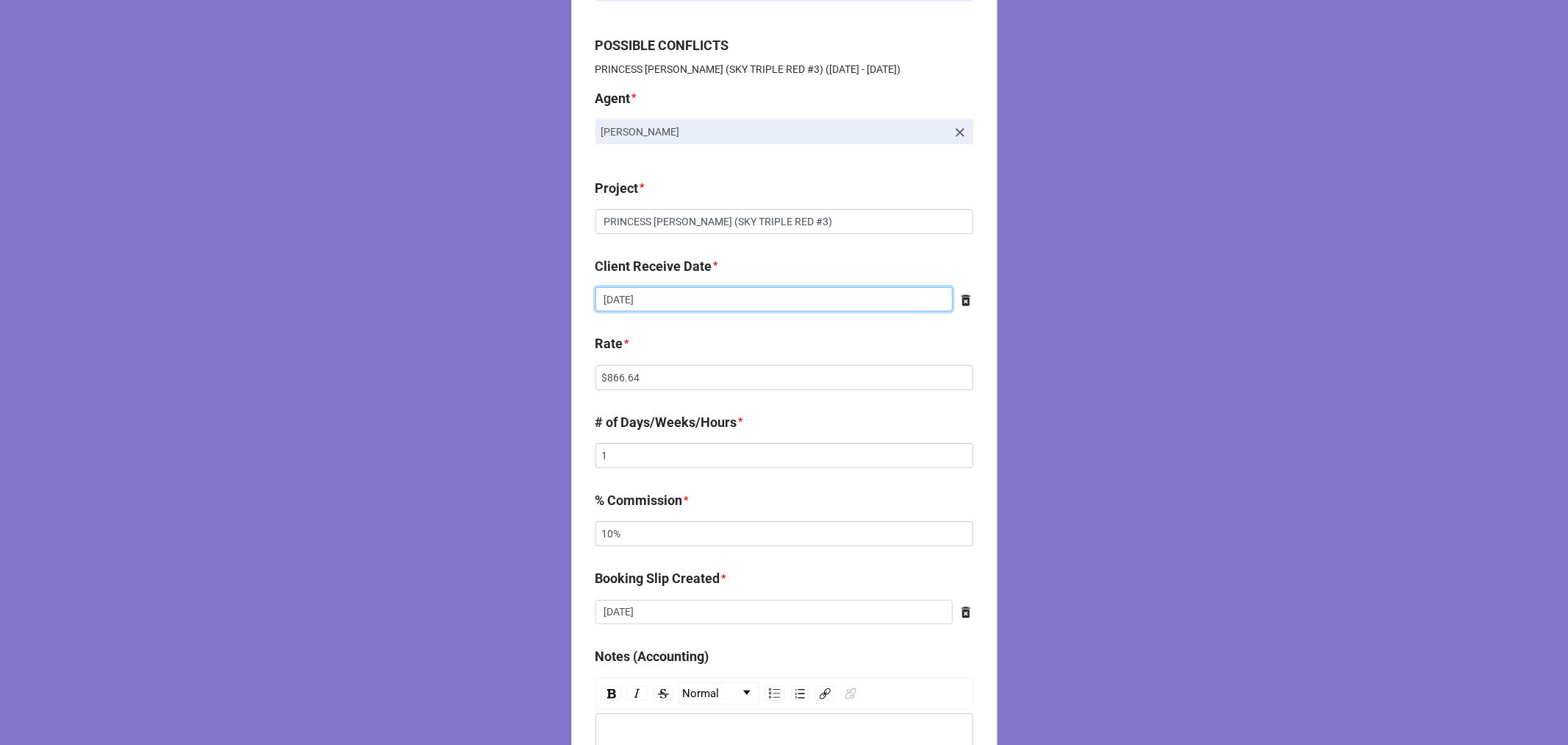
click at [702, 296] on input "[DATE]" at bounding box center [774, 300] width 357 height 25
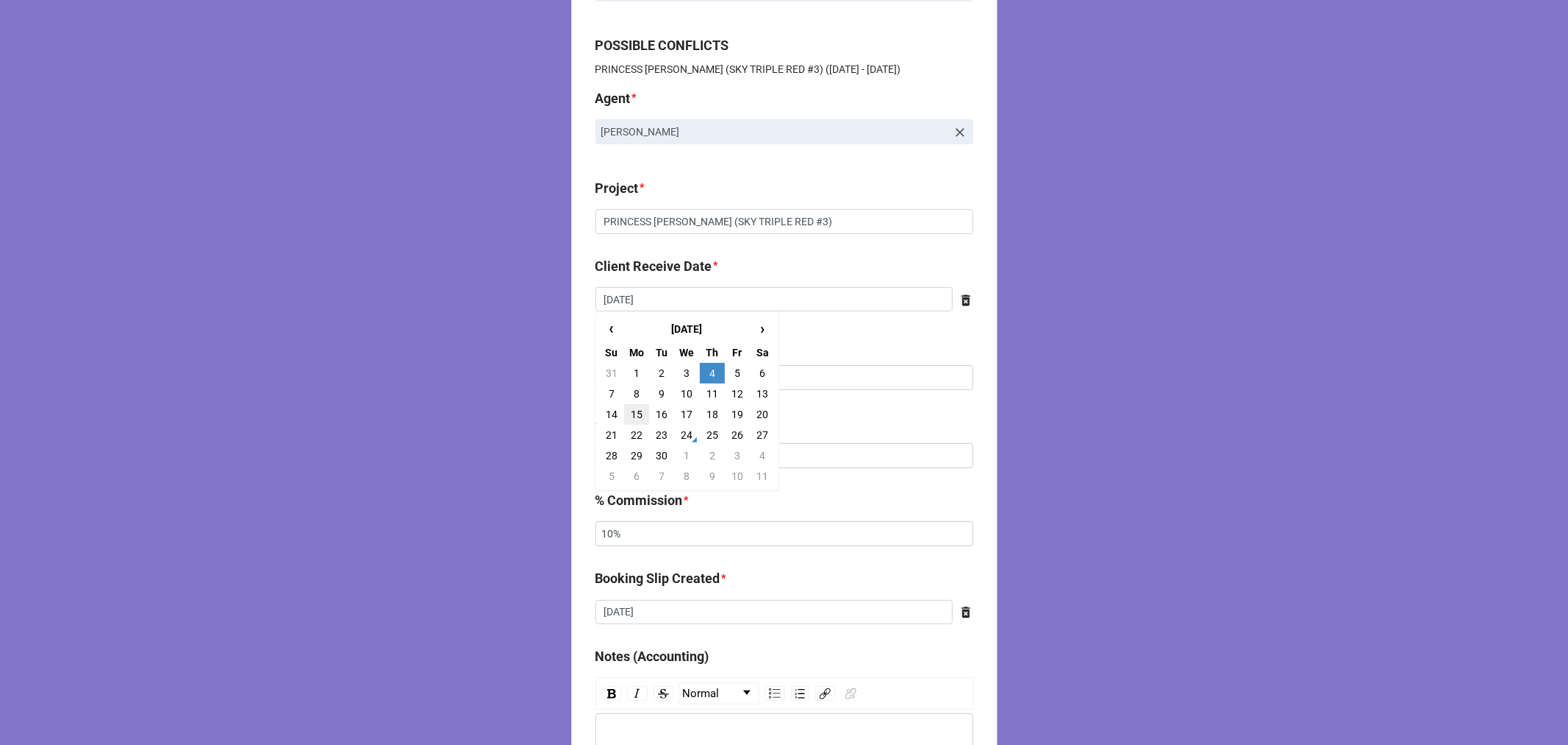
click at [633, 411] on td "15" at bounding box center [637, 414] width 25 height 20
type input "[DATE]"
click at [613, 377] on input "$866.64" at bounding box center [784, 378] width 378 height 25
click at [612, 376] on input "$866.64" at bounding box center [784, 378] width 378 height 25
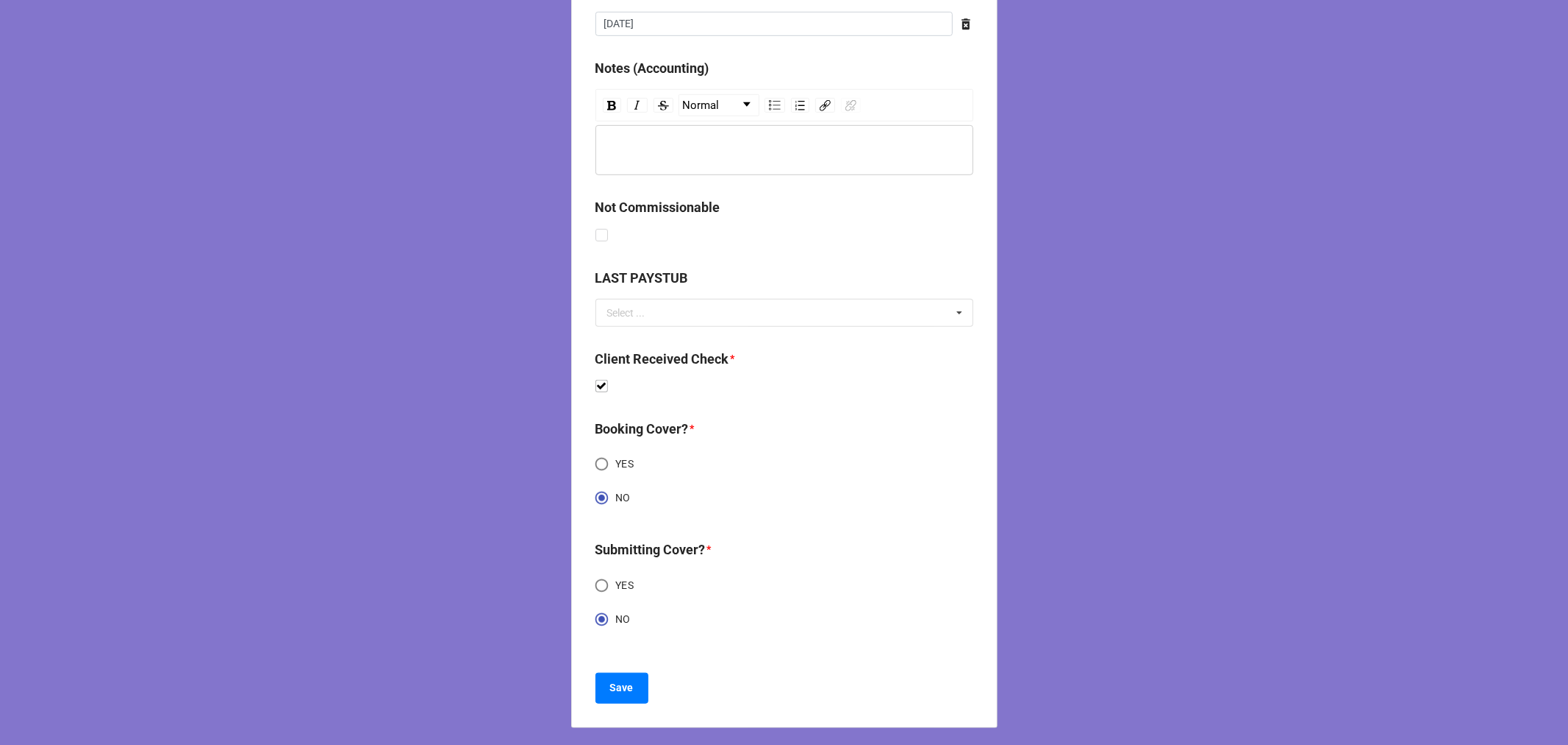
scroll to position [756, 0]
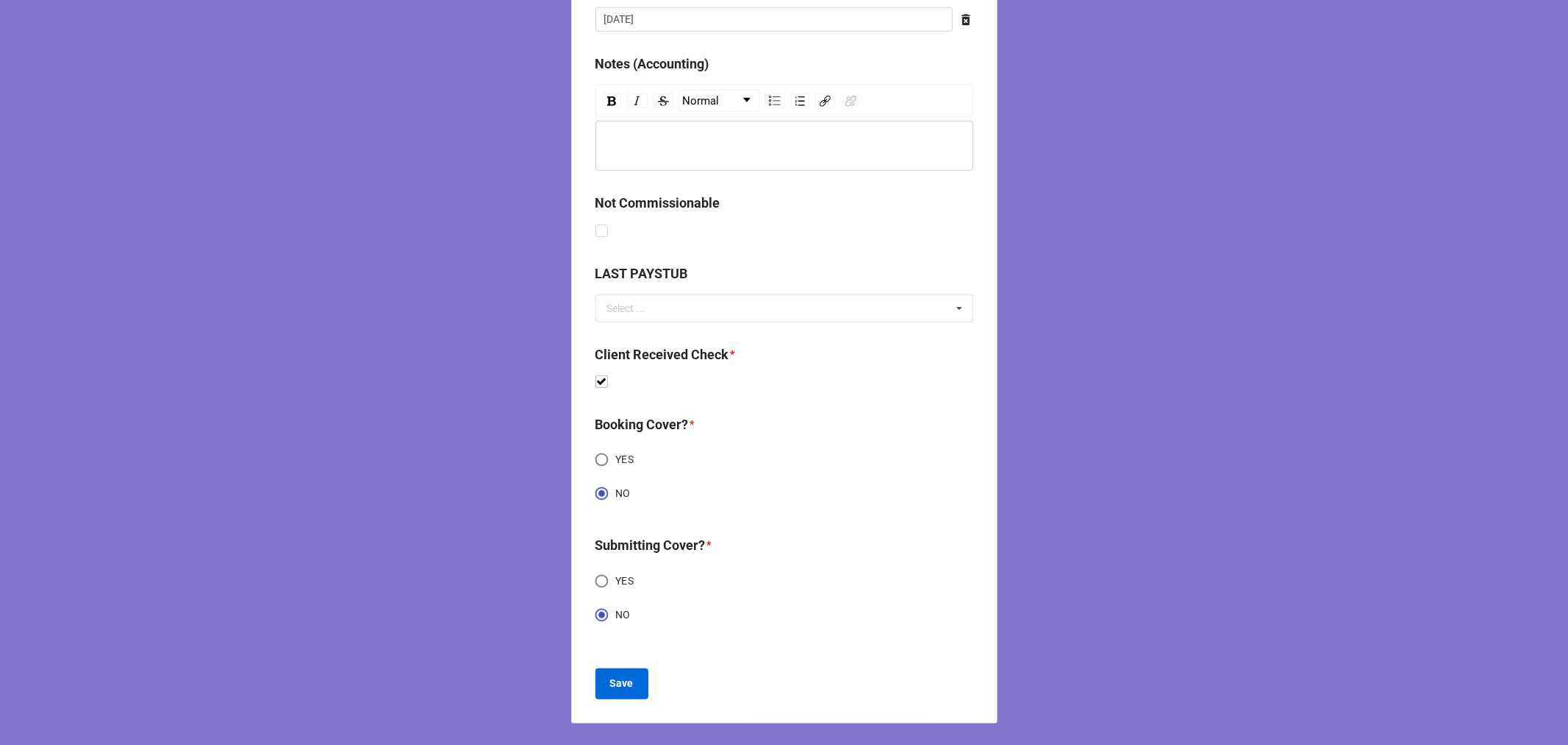
type input "$2,925.00"
click at [618, 679] on b "Save" at bounding box center [622, 684] width 23 height 16
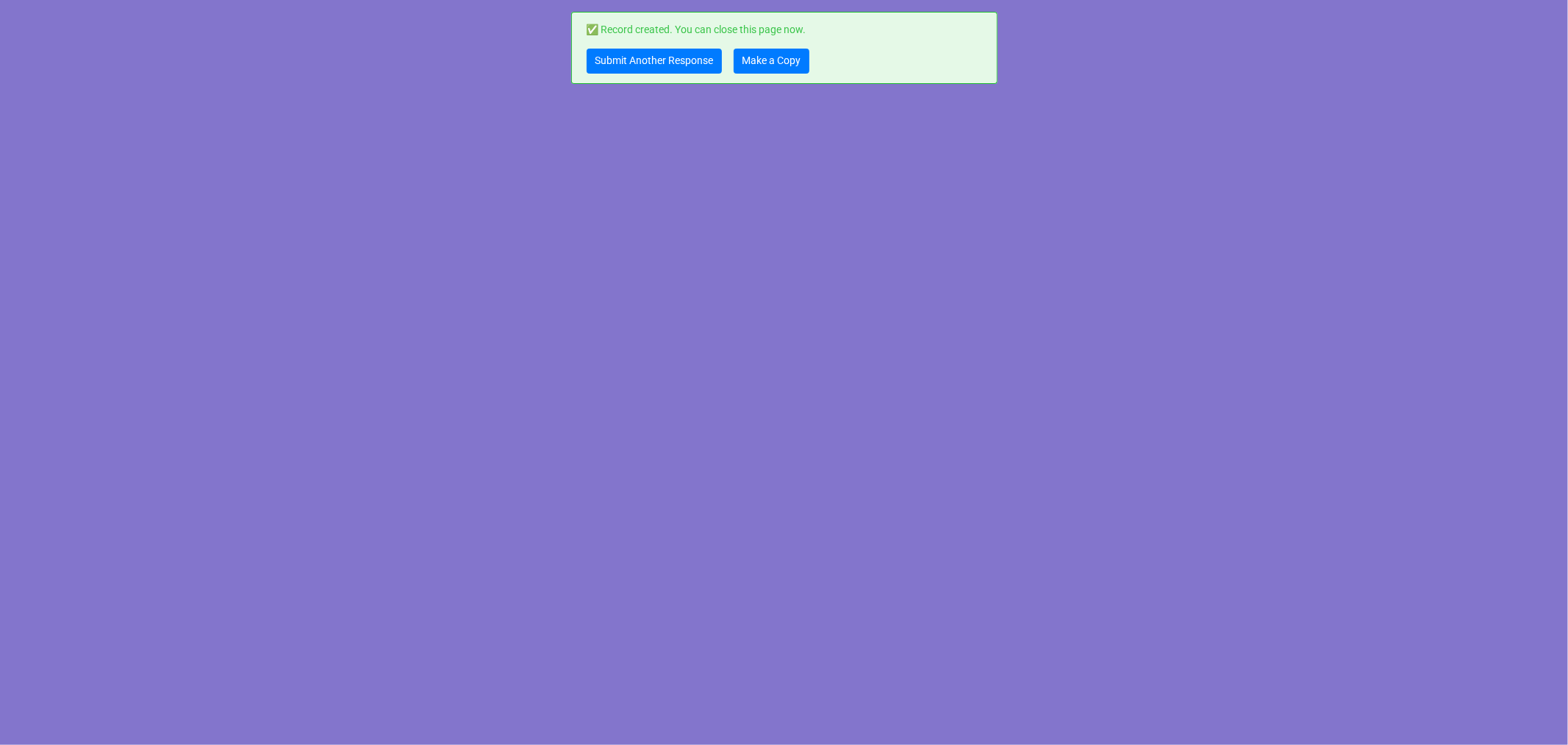
scroll to position [0, 0]
